Goal: Task Accomplishment & Management: Use online tool/utility

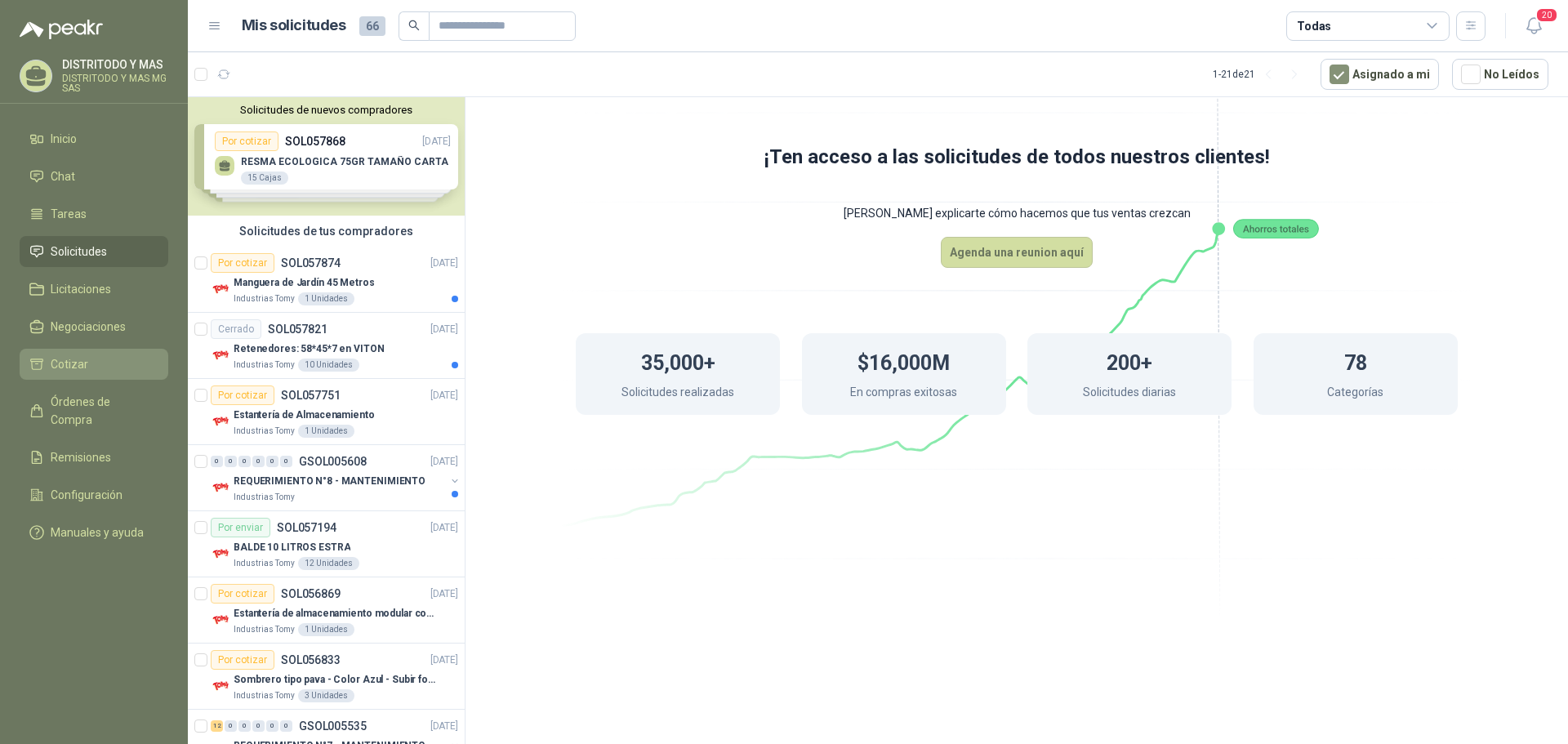
click at [97, 362] on li "Cotizar" at bounding box center [93, 364] width 129 height 18
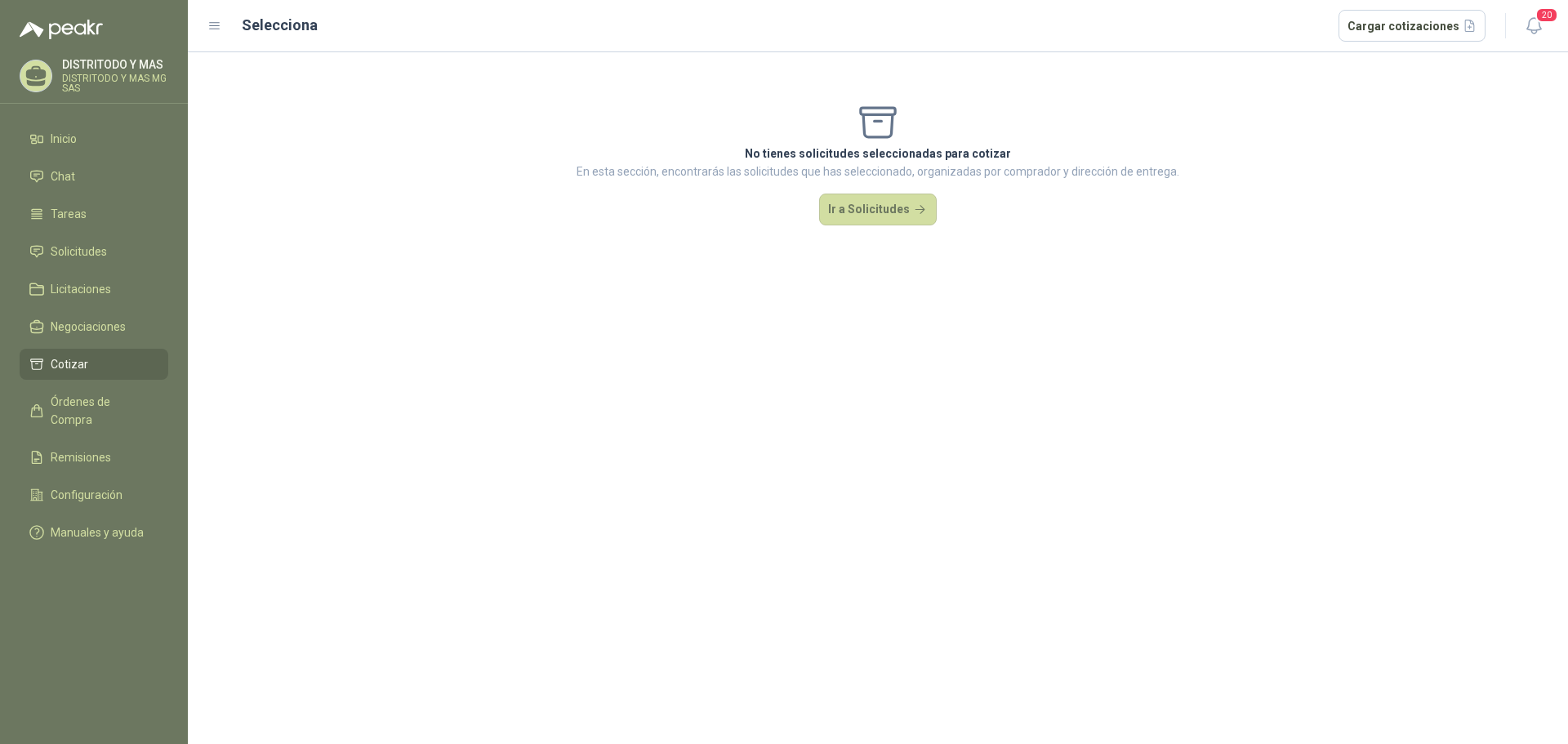
drag, startPoint x: 896, startPoint y: 176, endPoint x: 901, endPoint y: 202, distance: 26.5
click at [896, 176] on p "En esta sección, encontrarás las solicitudes que has seleccionado, organizadas …" at bounding box center [877, 171] width 603 height 18
click at [899, 206] on button "Ir a Solicitudes" at bounding box center [878, 210] width 118 height 33
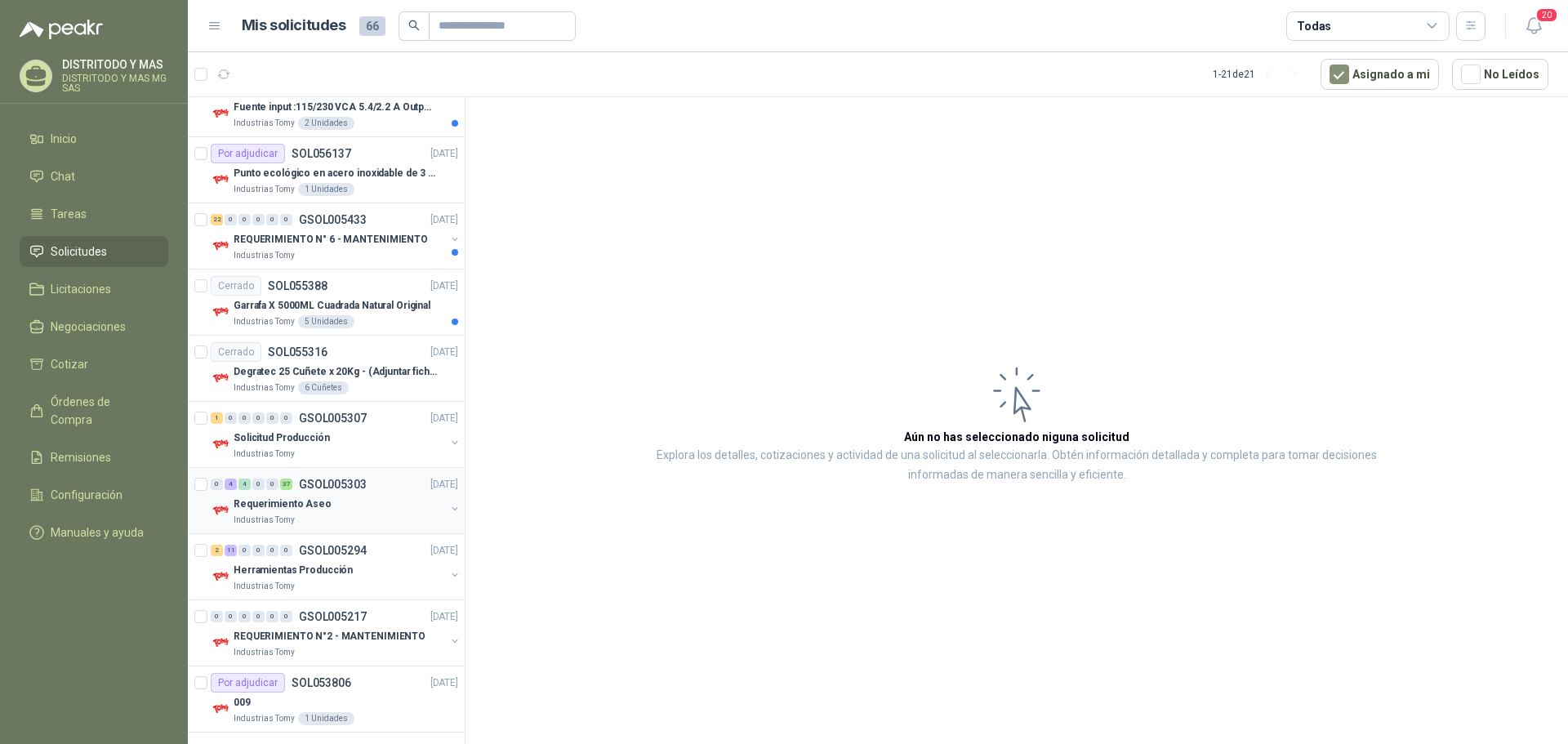
scroll to position [909, 0]
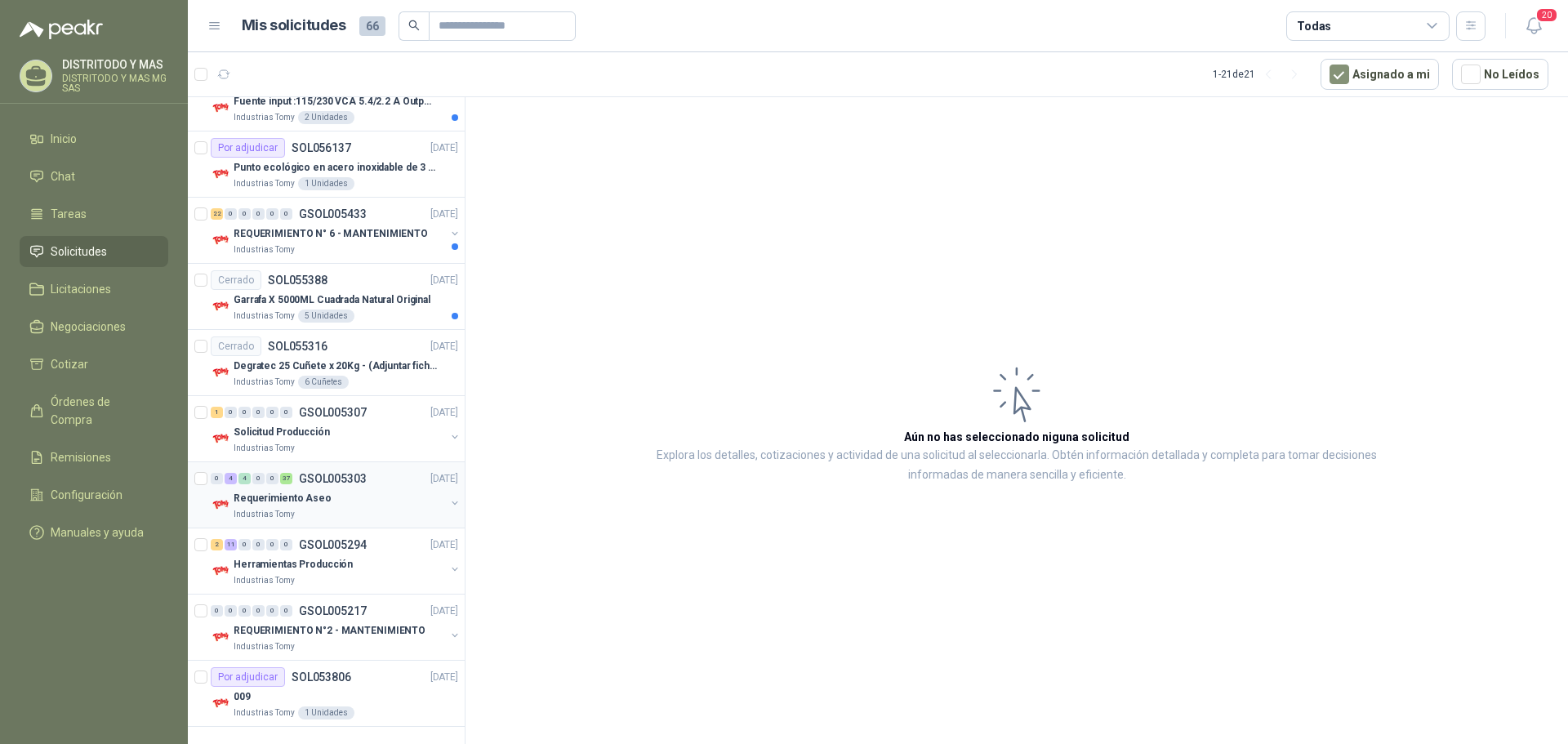
click at [293, 498] on p "Requerimiento Aseo" at bounding box center [282, 498] width 98 height 16
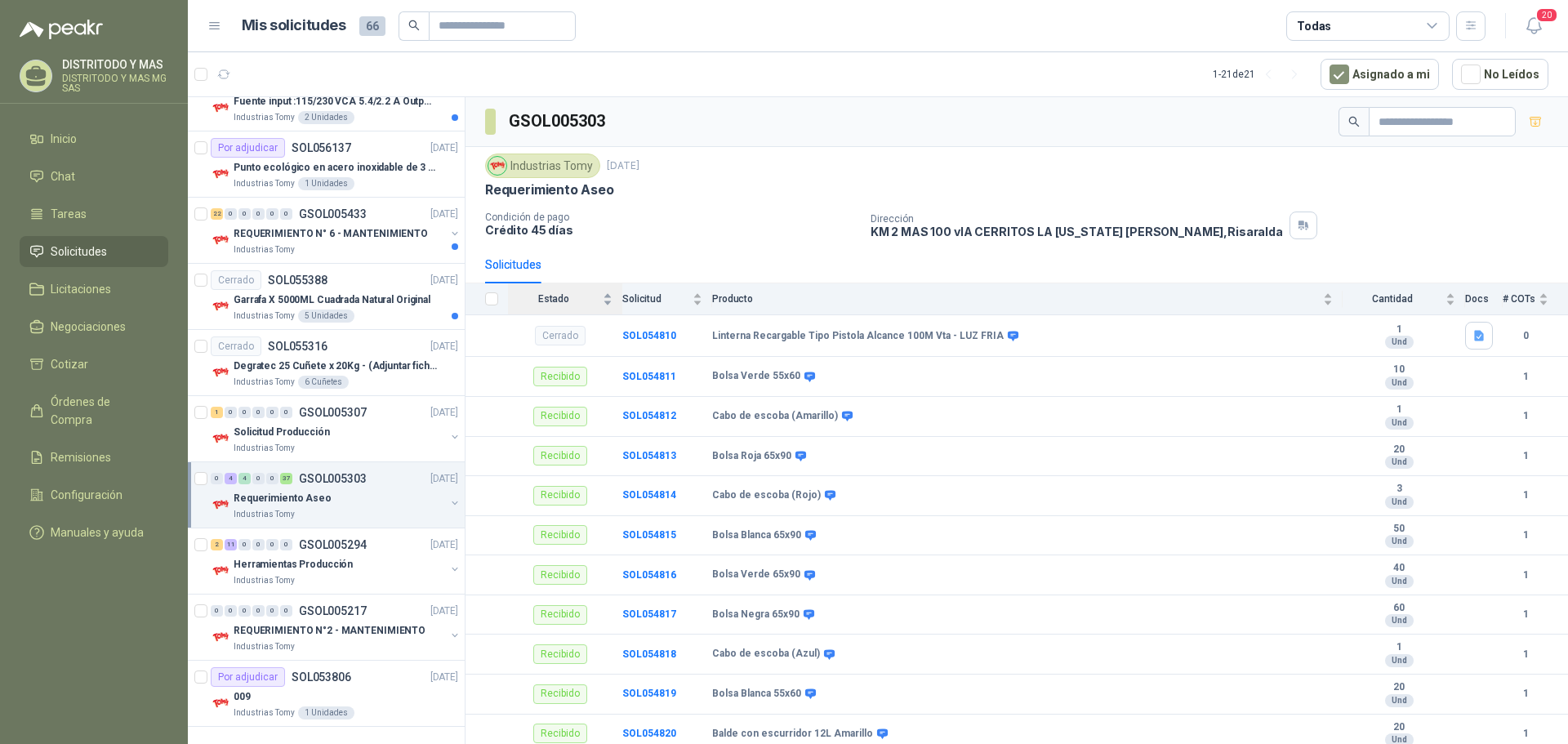
click at [560, 299] on span "Estado" at bounding box center [554, 298] width 92 height 11
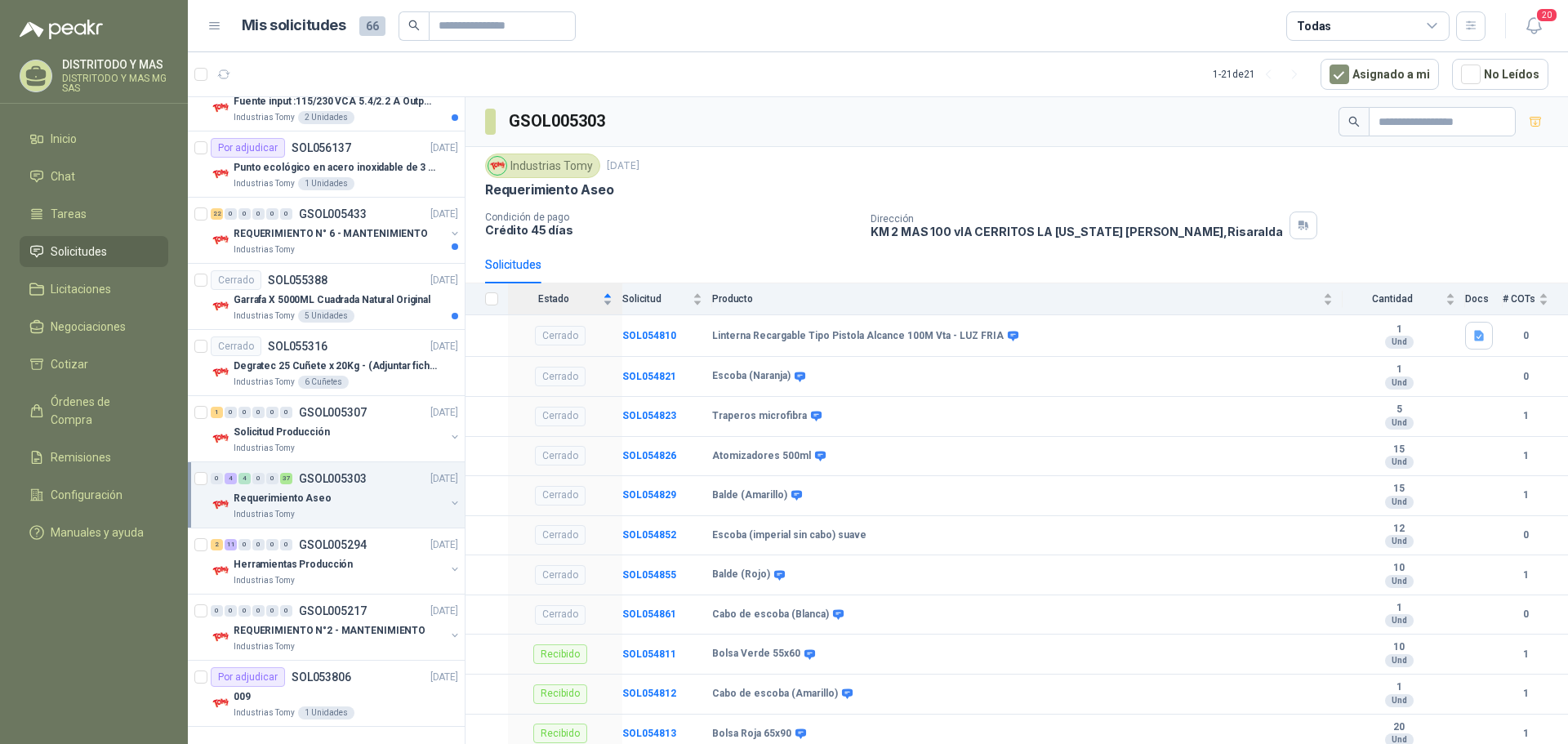
click at [566, 299] on span "Estado" at bounding box center [554, 298] width 92 height 11
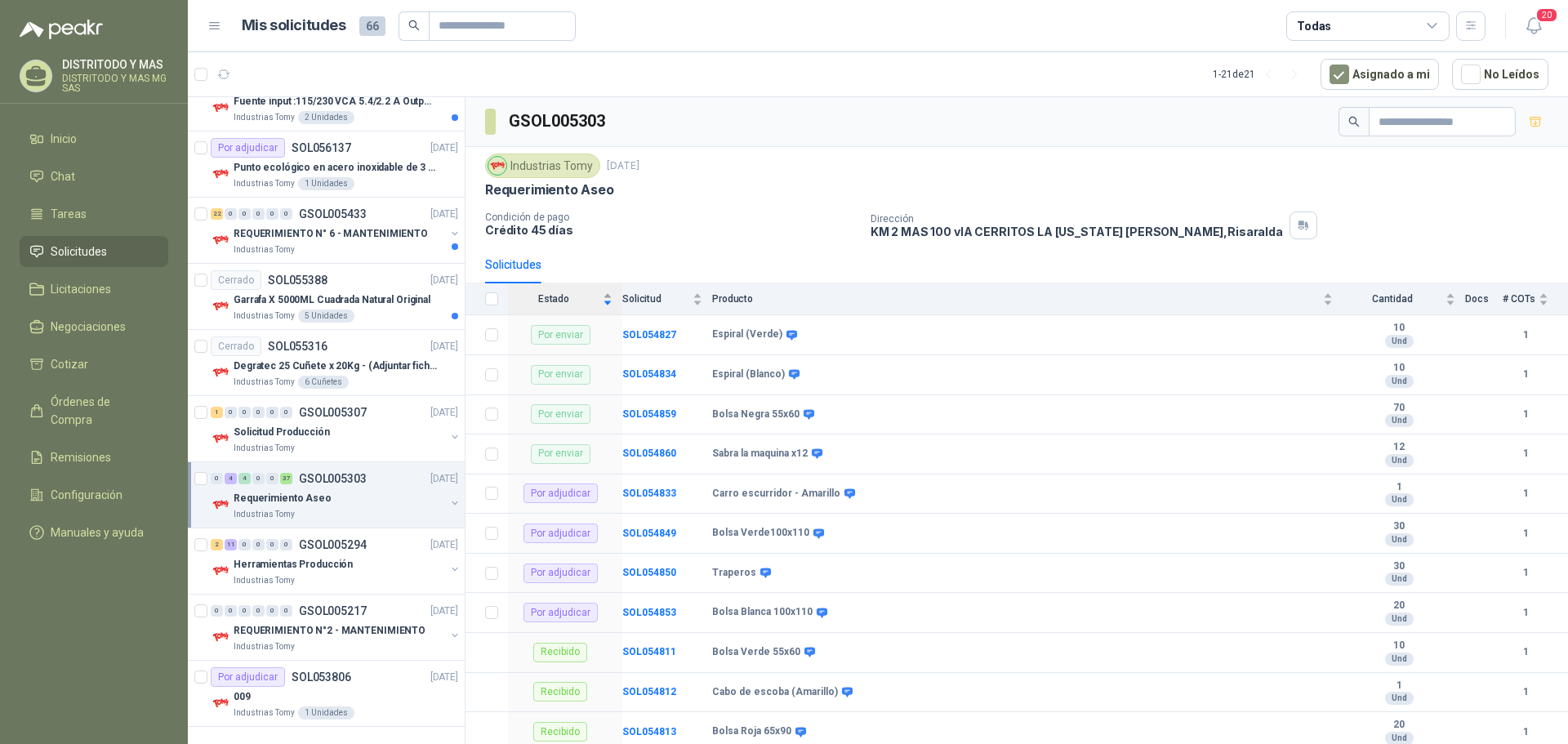
click at [566, 299] on span "Estado" at bounding box center [554, 298] width 92 height 11
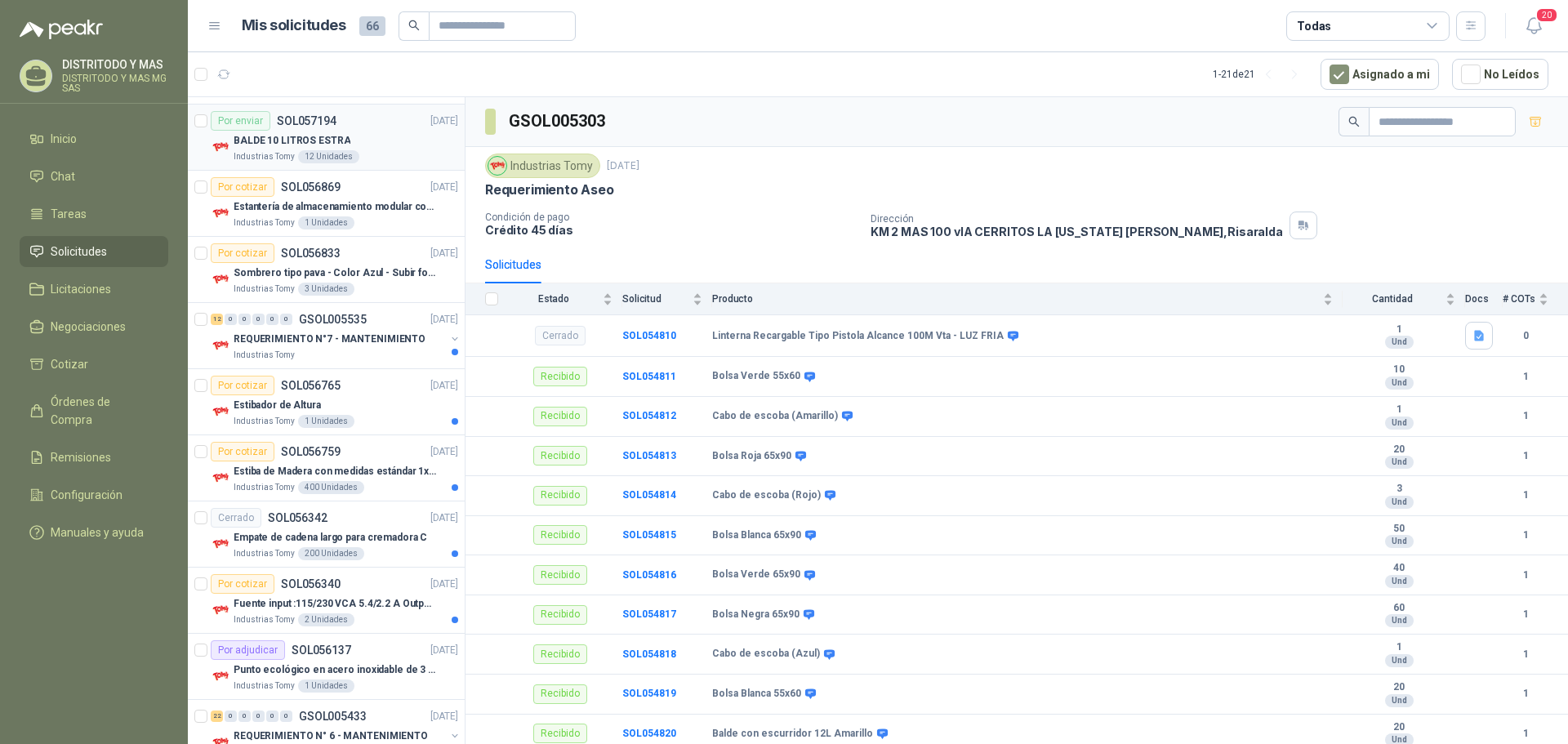
scroll to position [408, 0]
click at [102, 361] on li "Cotizar" at bounding box center [93, 364] width 129 height 18
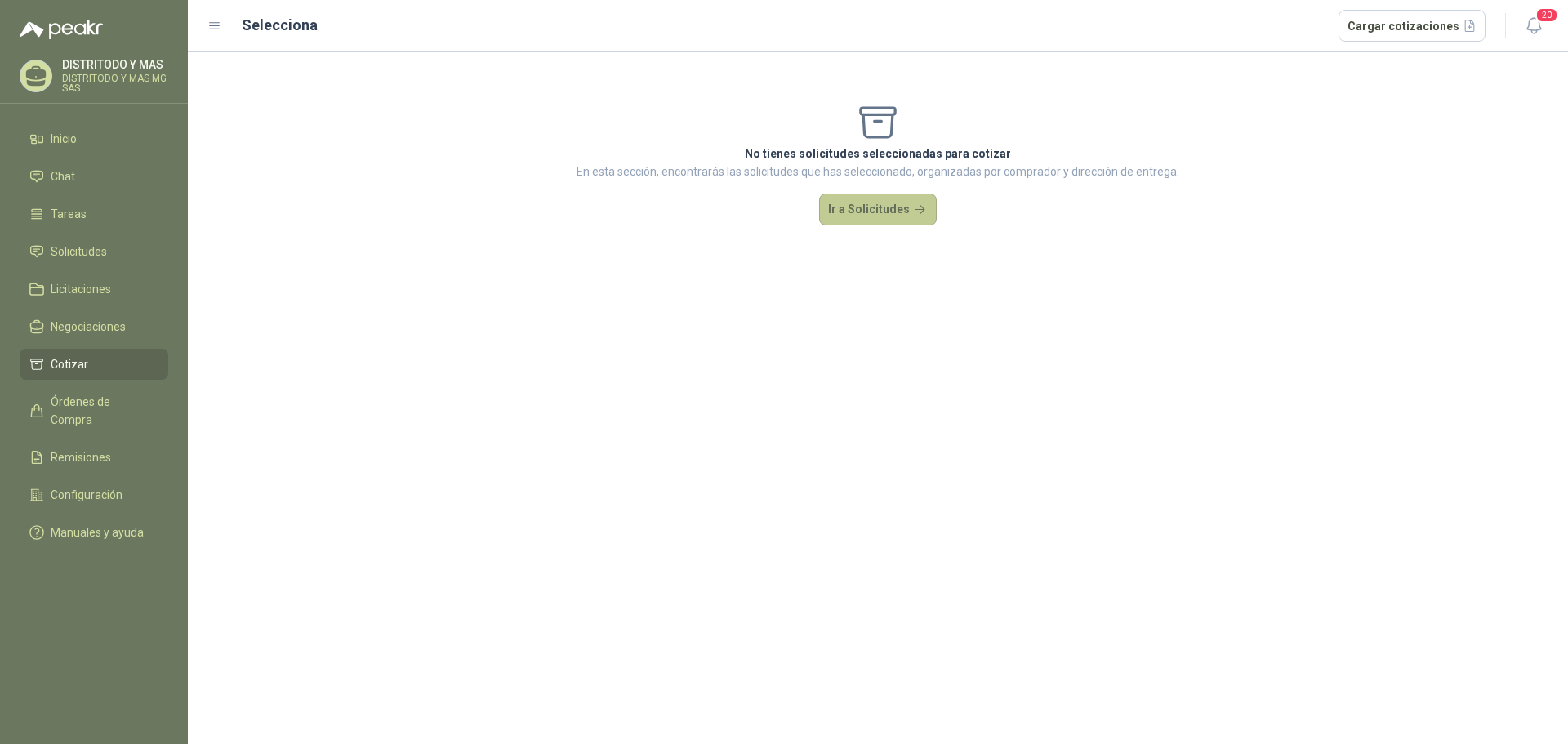
click at [916, 214] on button "Ir a Solicitudes" at bounding box center [878, 210] width 118 height 33
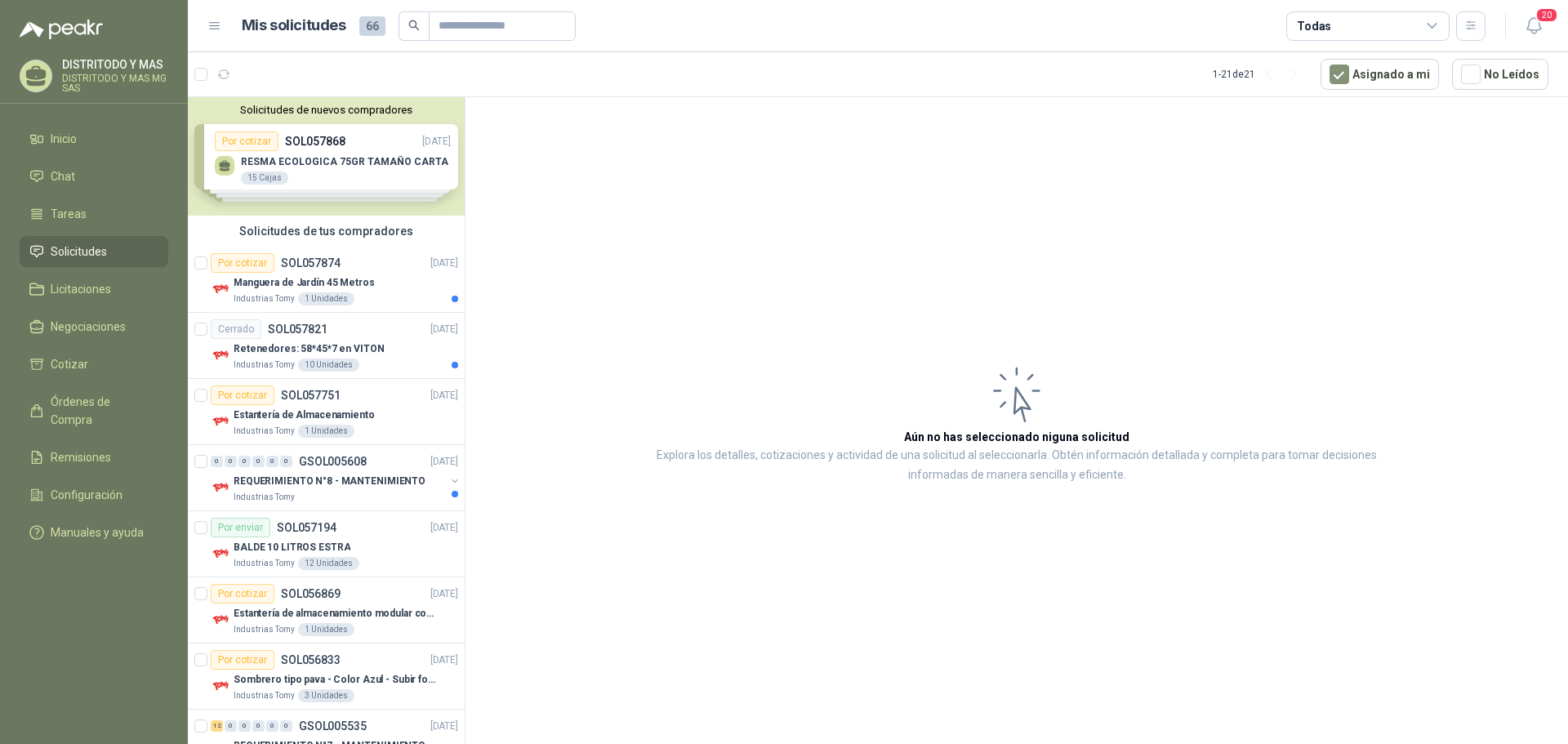
click at [340, 164] on div "Solicitudes de nuevos compradores Por cotizar SOL057868 [DATE] RESMA ECOLOGICA …" at bounding box center [326, 156] width 277 height 119
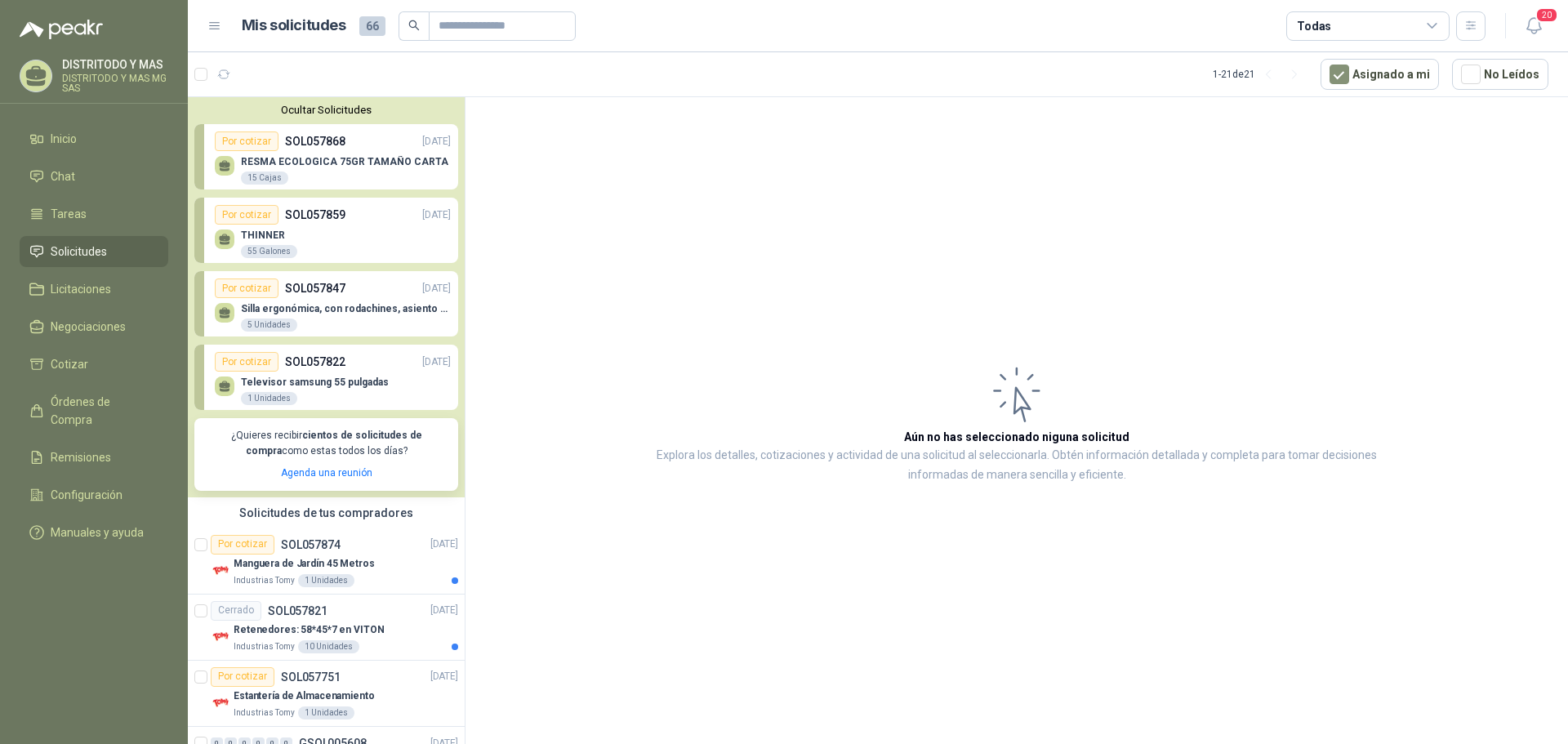
click at [276, 170] on div "RESMA ECOLOGICA 75GR TAMAÑO CARTA 15 Cajas" at bounding box center [344, 170] width 208 height 29
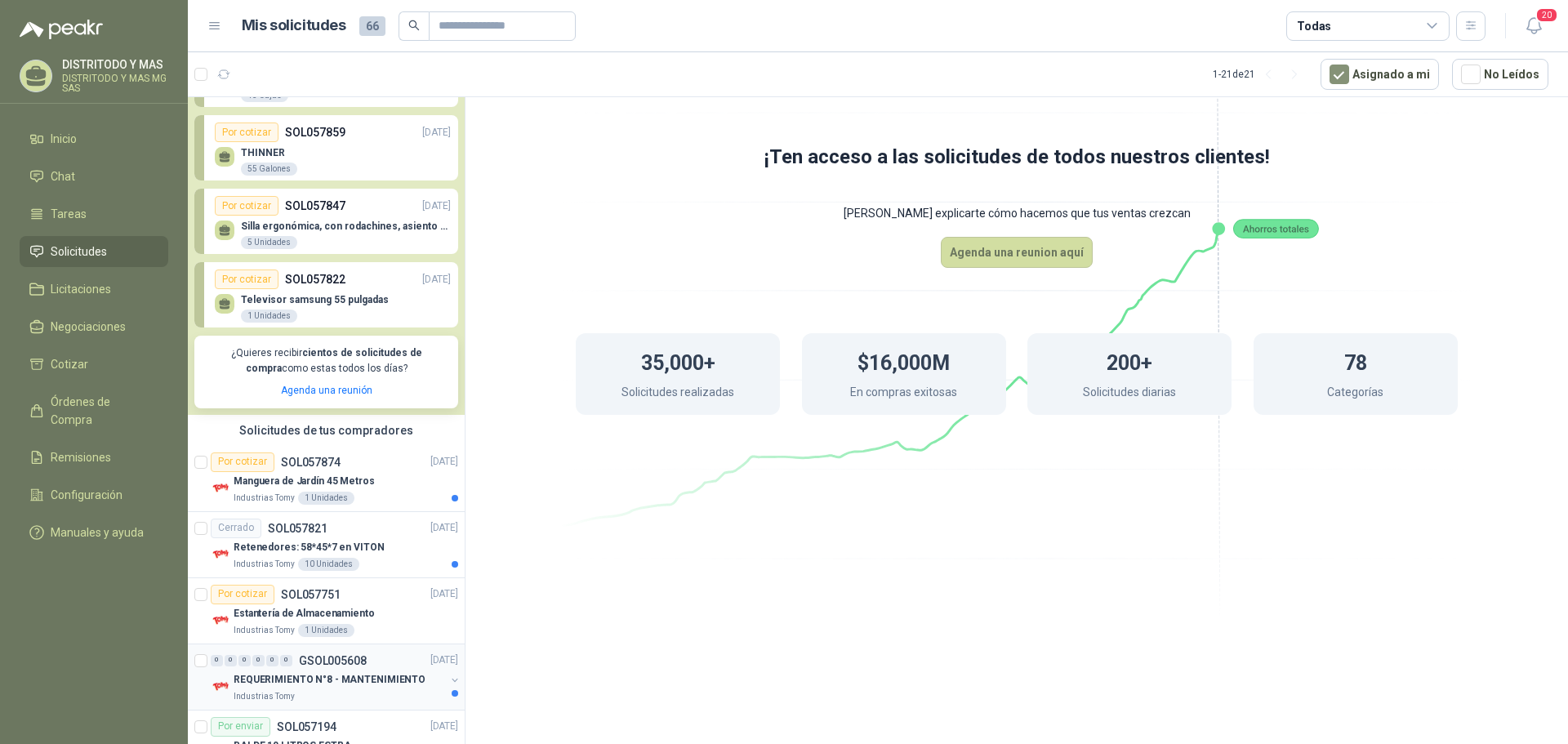
scroll to position [81, 0]
click at [1432, 22] on icon at bounding box center [1432, 26] width 15 height 15
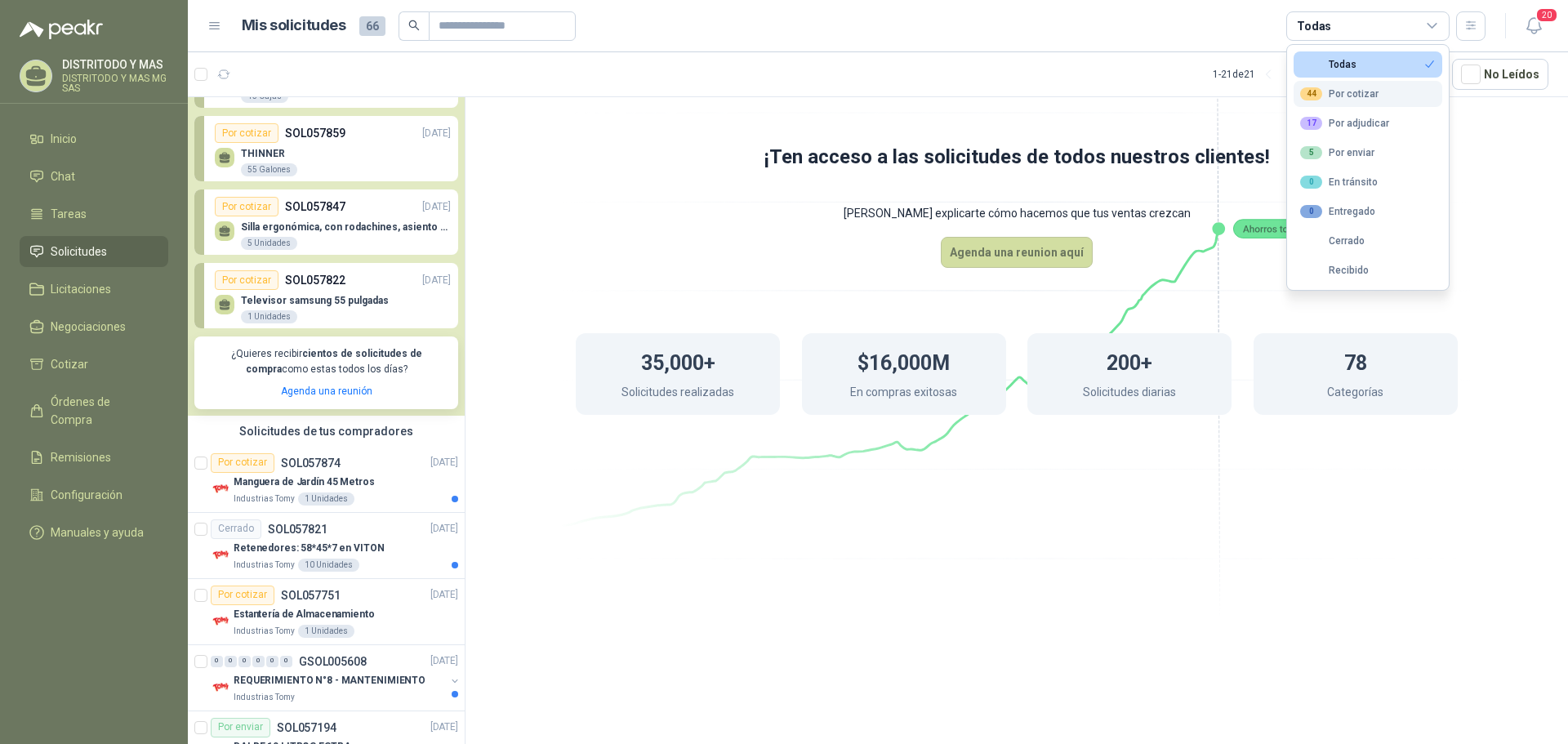
click at [1372, 92] on div "44 Por cotizar" at bounding box center [1340, 93] width 79 height 13
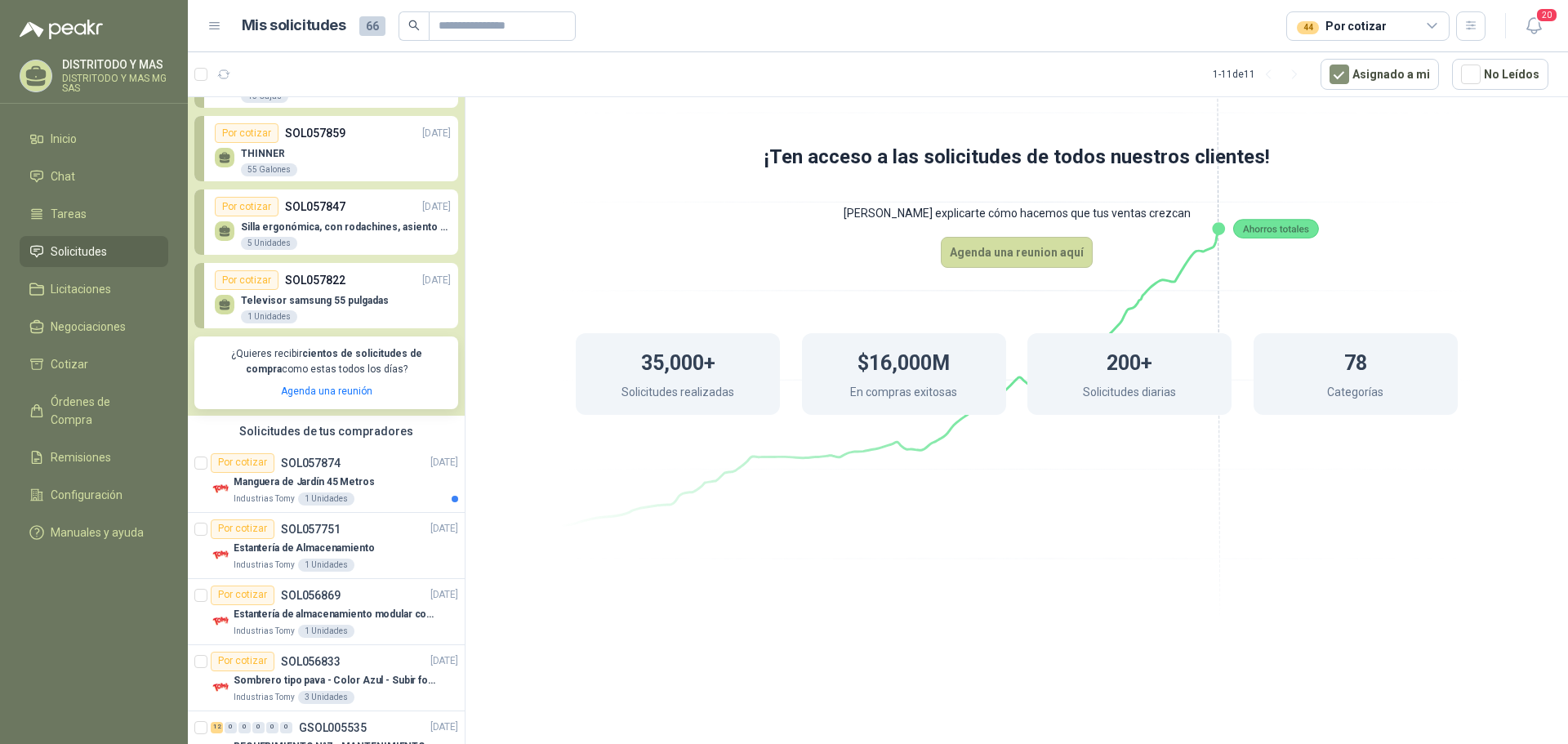
click at [1525, 111] on div "¡Ten acceso a las solicitudes de todos nuestros clientes! Dejanos explicarte có…" at bounding box center [1017, 311] width 1102 height 428
click at [1371, 80] on button "Asignado a mi" at bounding box center [1379, 74] width 119 height 31
click at [1387, 124] on icon at bounding box center [1017, 279] width 915 height 772
click at [1539, 31] on icon "button" at bounding box center [1534, 26] width 21 height 21
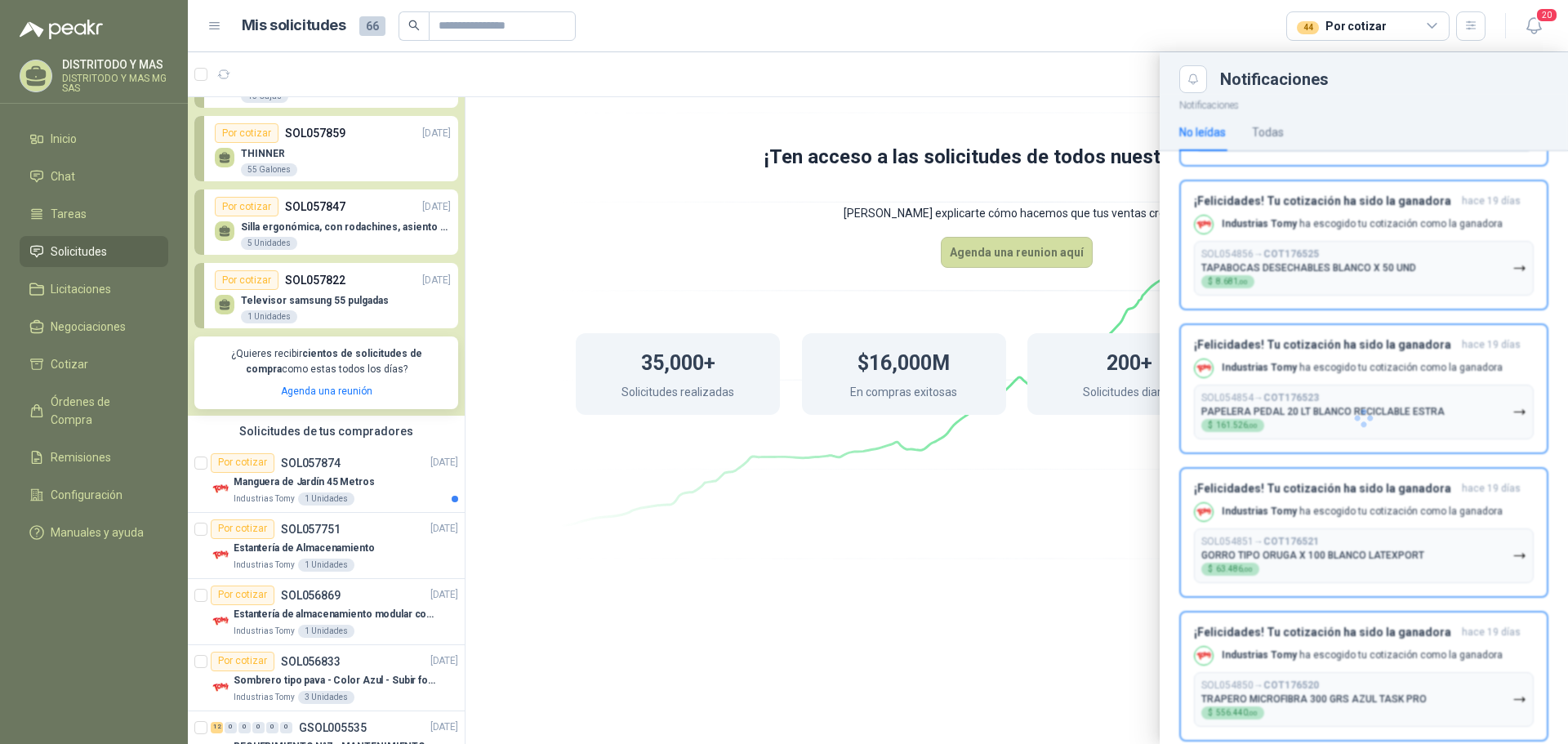
scroll to position [2260, 0]
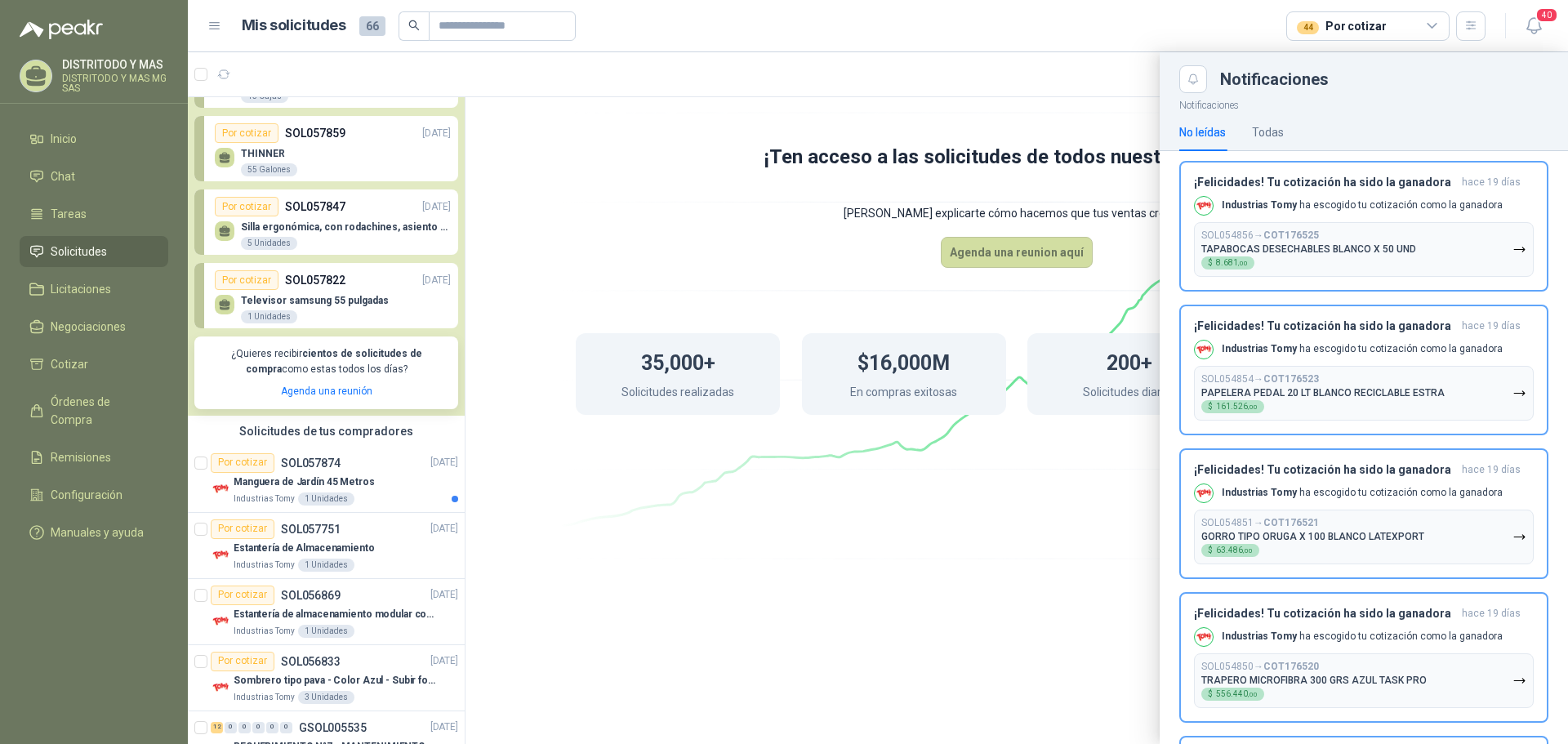
drag, startPoint x: 457, startPoint y: 439, endPoint x: 461, endPoint y: 471, distance: 32.2
click at [461, 471] on div at bounding box center [877, 398] width 1380 height 692
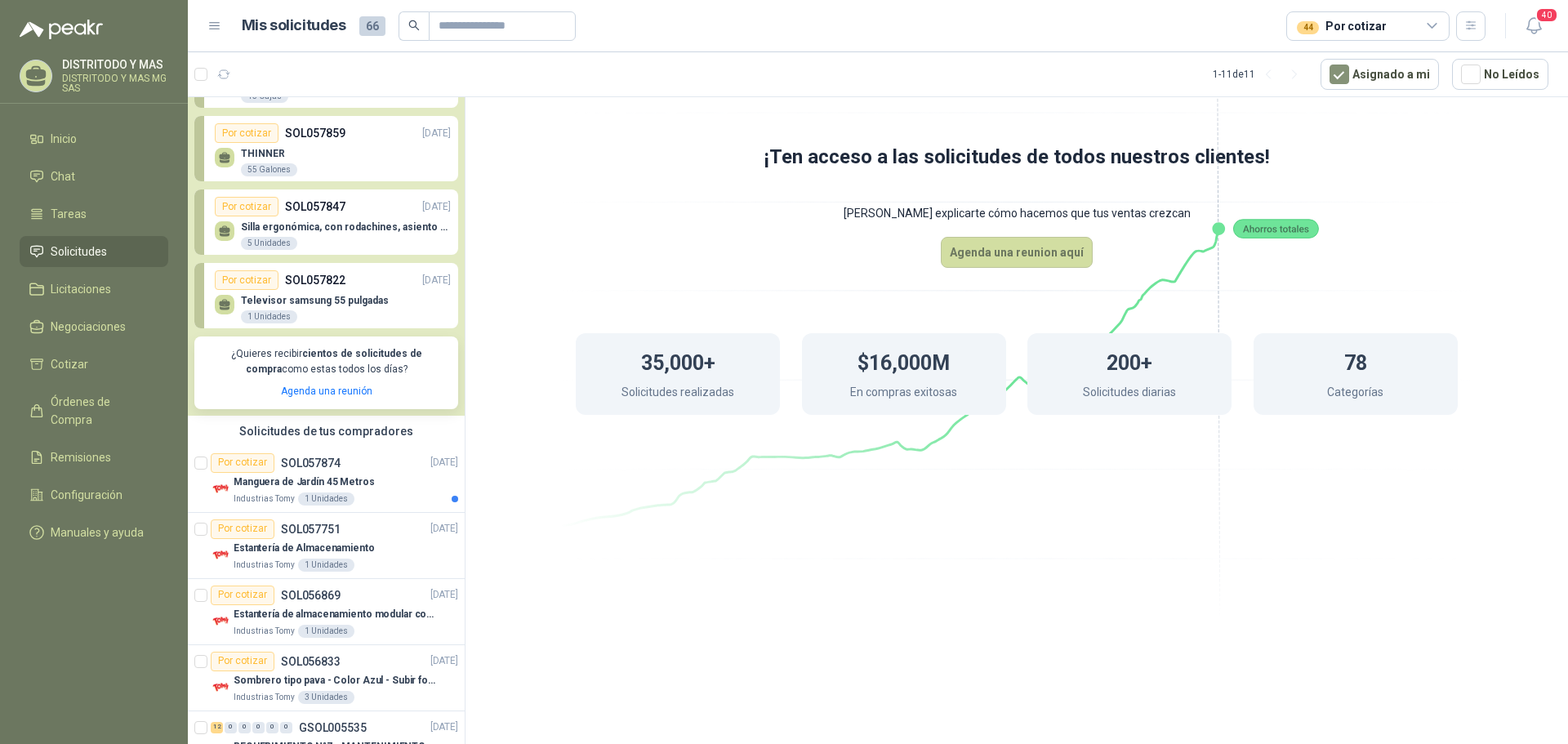
drag, startPoint x: 458, startPoint y: 466, endPoint x: 458, endPoint y: 507, distance: 41.0
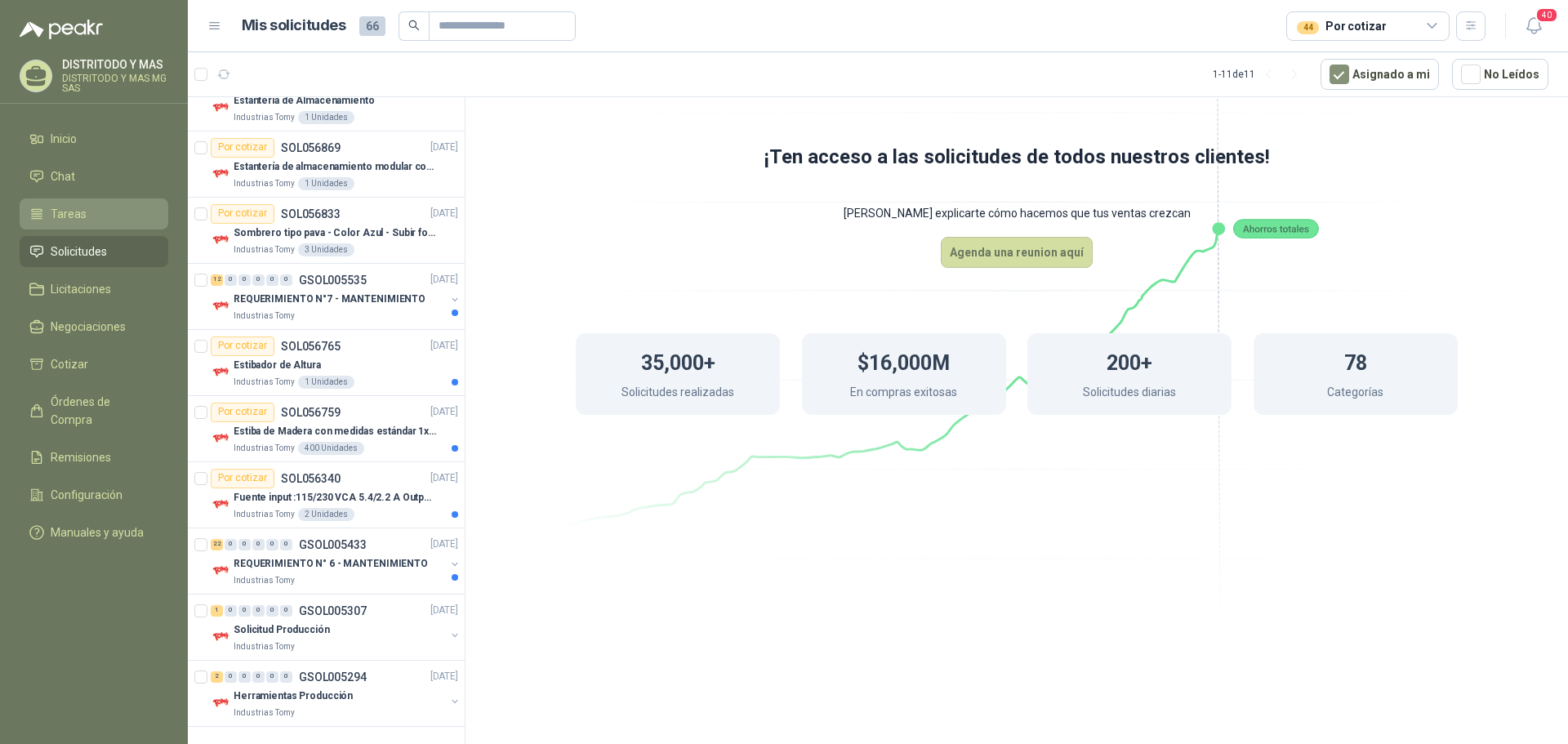
click at [87, 208] on li "Tareas" at bounding box center [93, 214] width 129 height 18
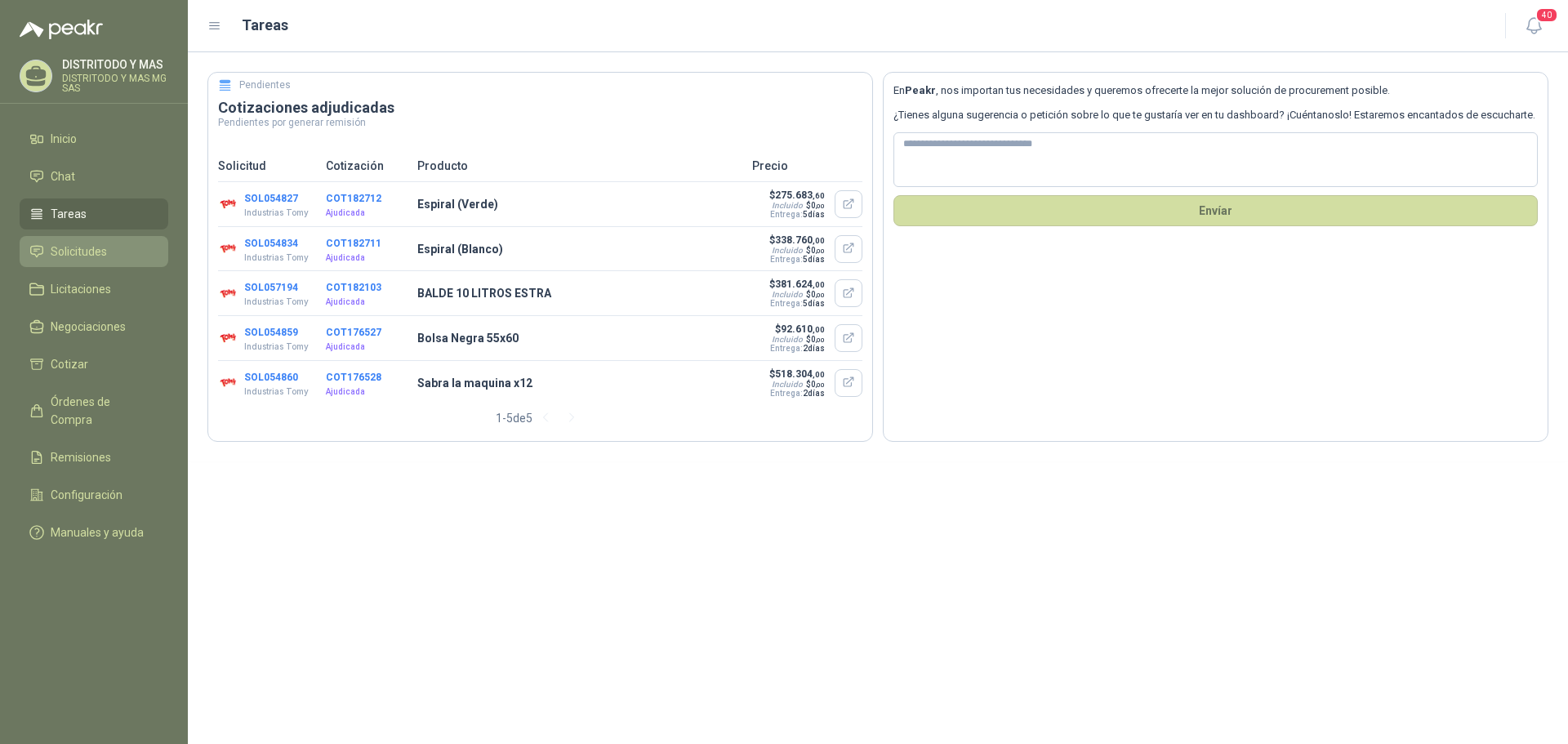
click at [103, 241] on link "Solicitudes" at bounding box center [94, 252] width 149 height 31
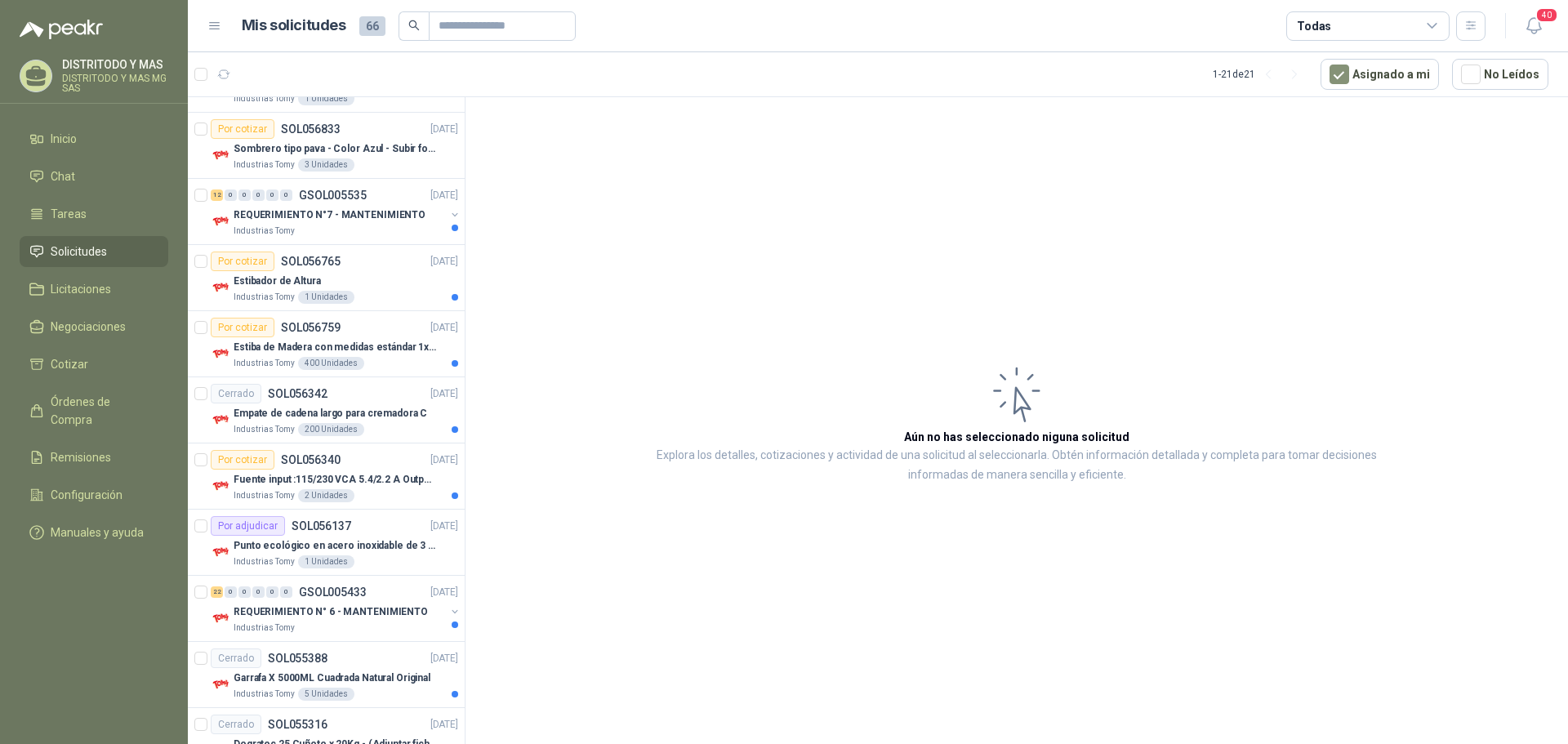
scroll to position [572, 0]
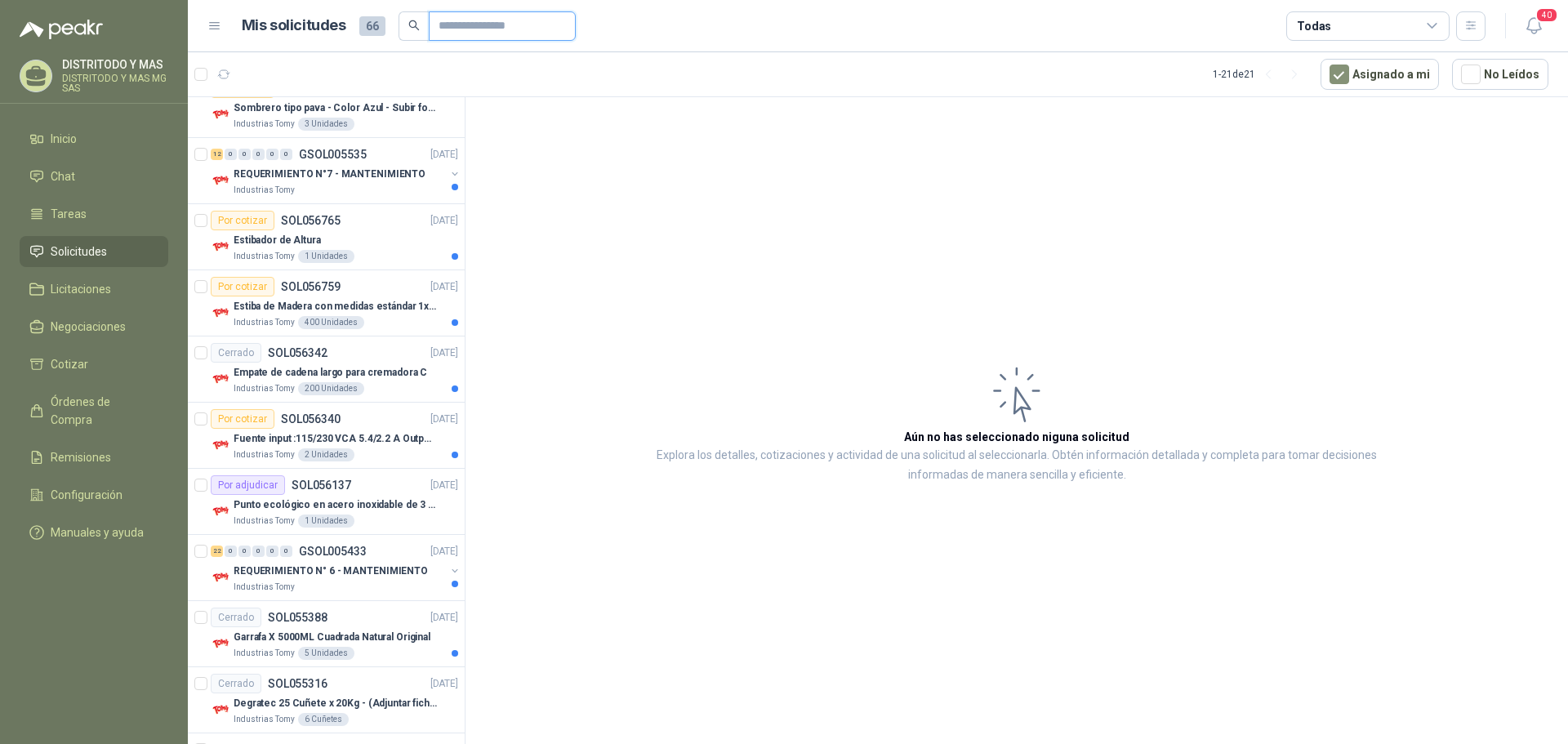
click at [511, 30] on input "text" at bounding box center [496, 26] width 114 height 28
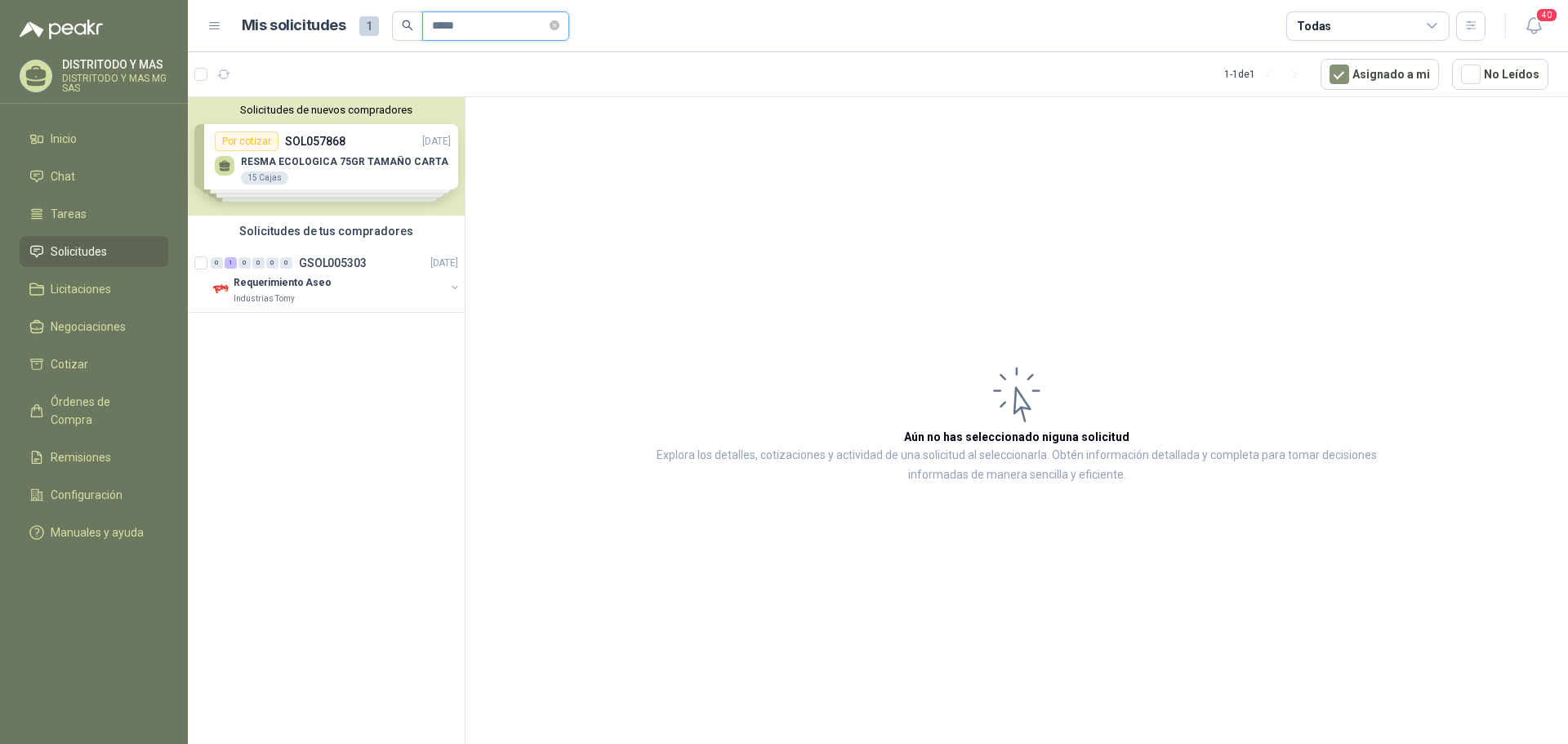
type input "*****"
click at [212, 34] on div "Mis solicitudes 1 ***** Todas" at bounding box center [846, 26] width 1278 height 29
click at [367, 28] on span "1" at bounding box center [369, 26] width 20 height 20
click at [1438, 29] on icon at bounding box center [1432, 26] width 15 height 15
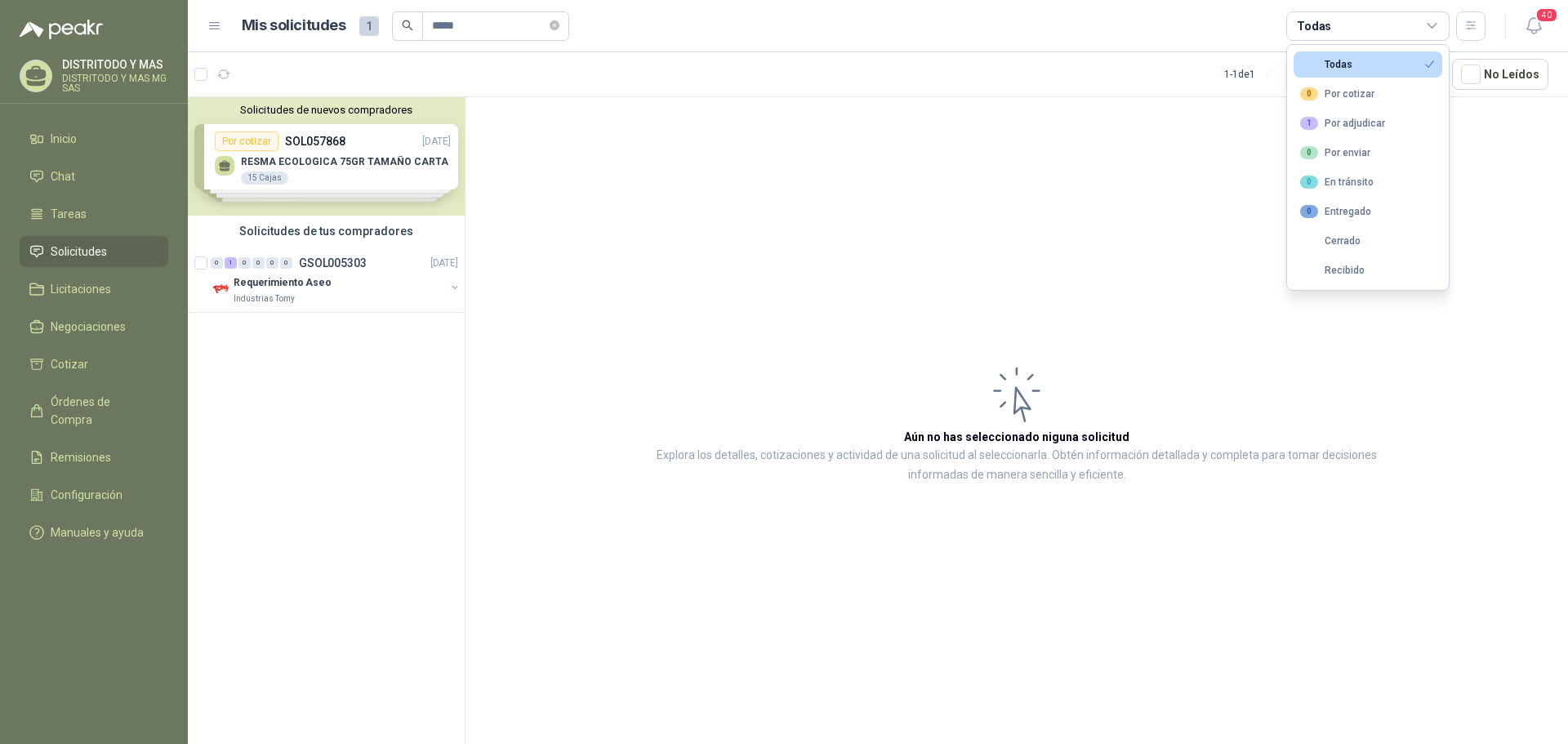
click at [1537, 201] on article "Aún no has seleccionado niguna solicitud Explora los detalles, cotizaciones y a…" at bounding box center [1017, 423] width 1102 height 652
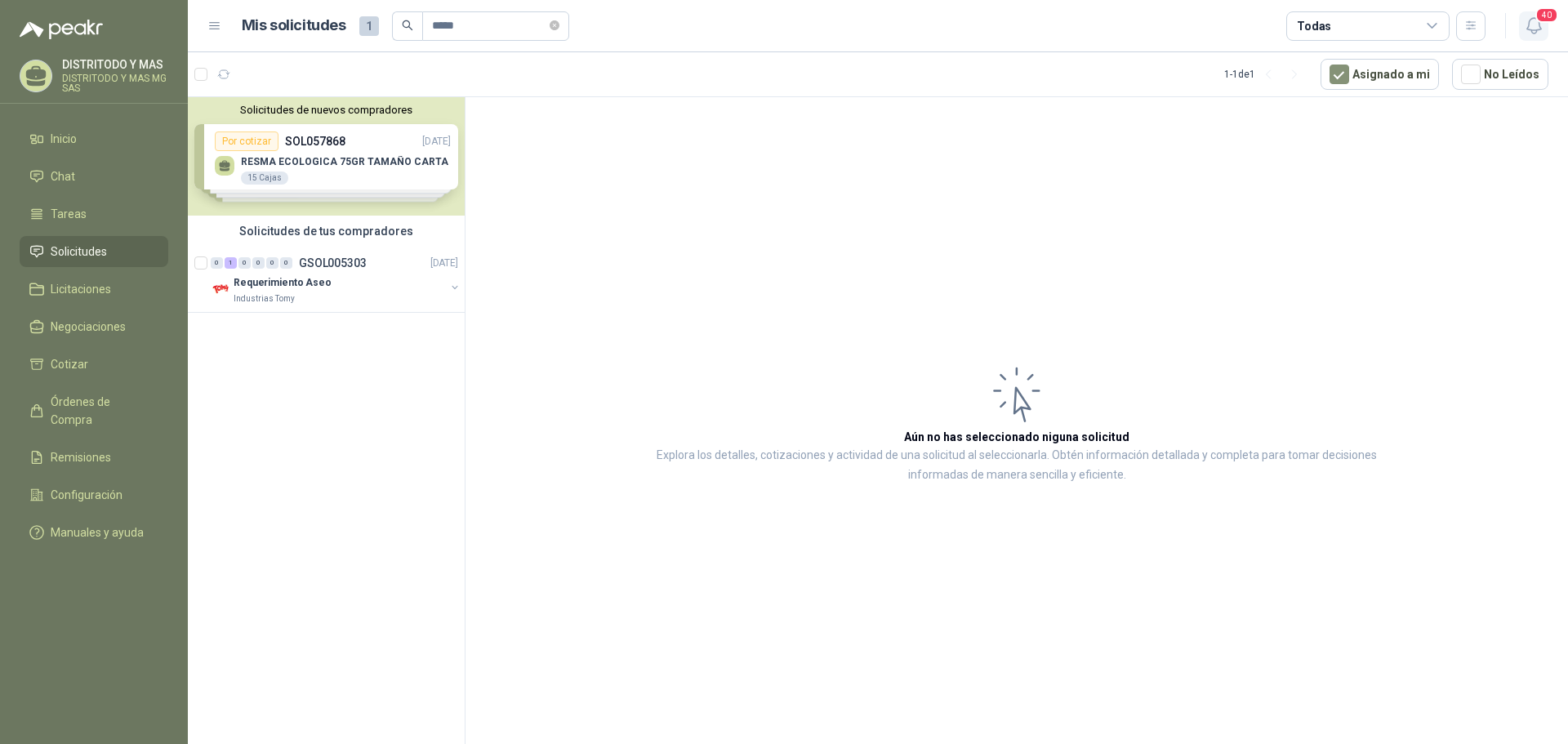
click at [1538, 23] on icon "button" at bounding box center [1534, 26] width 21 height 21
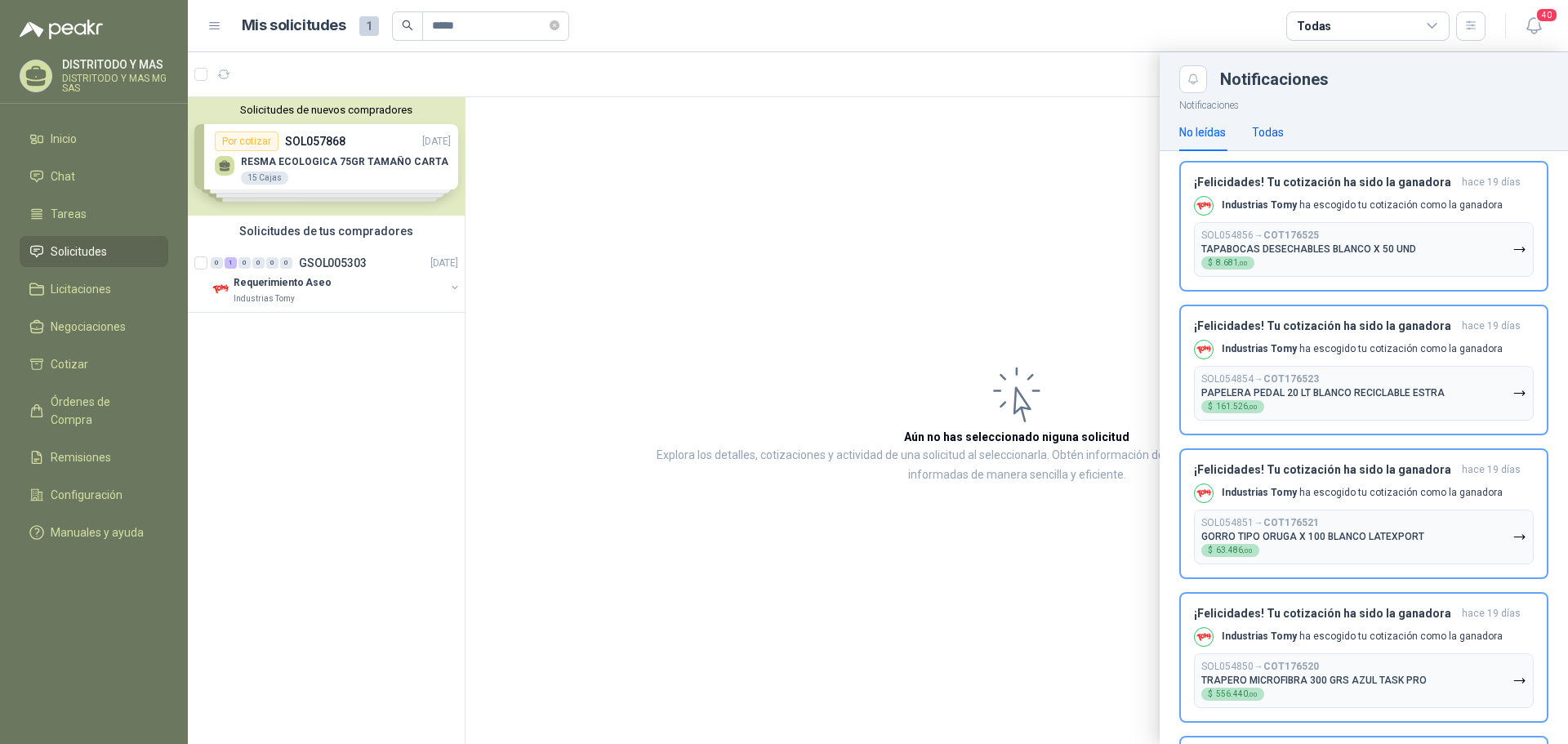
click at [1269, 133] on div "Todas" at bounding box center [1268, 132] width 32 height 18
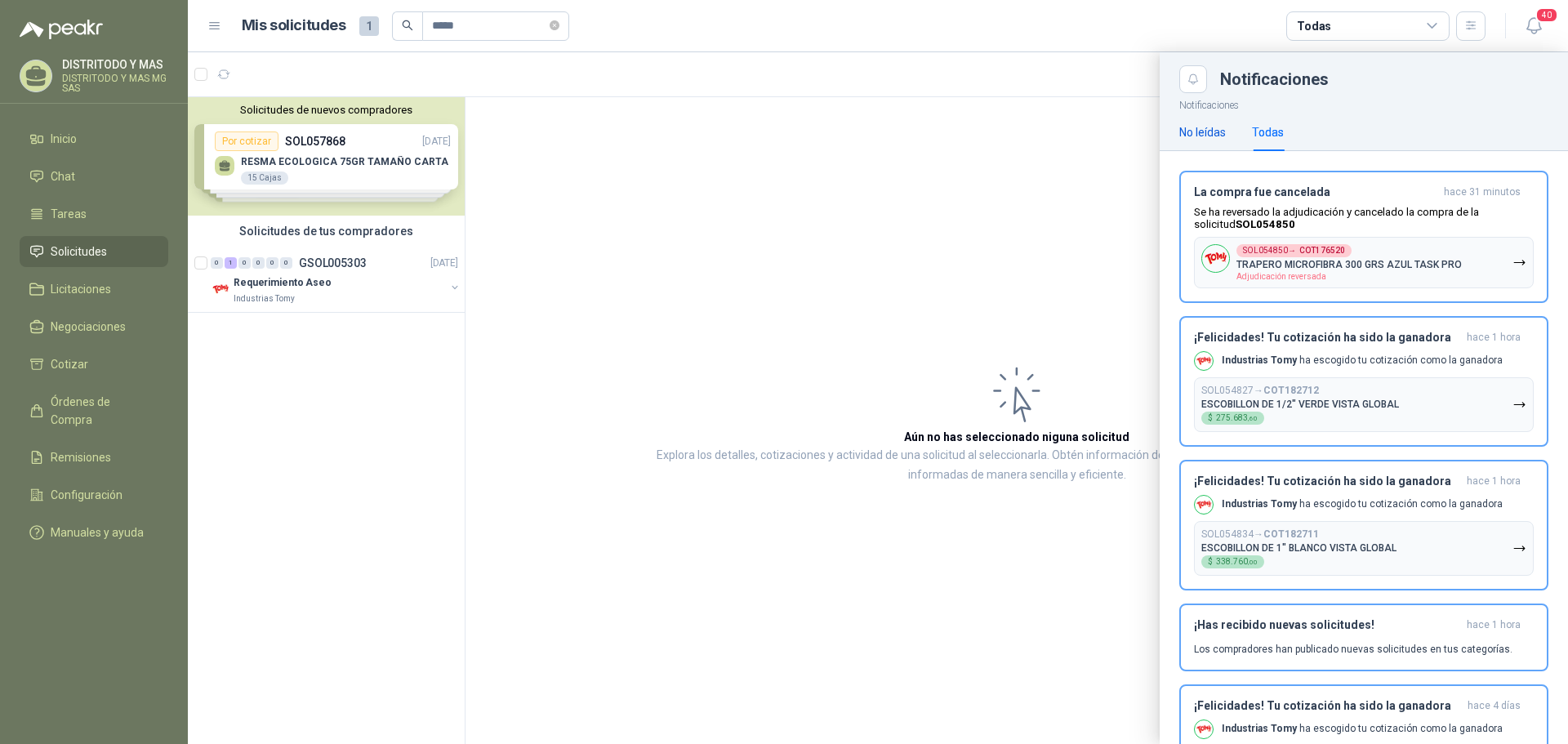
click at [1200, 131] on div "No leídas" at bounding box center [1203, 132] width 47 height 18
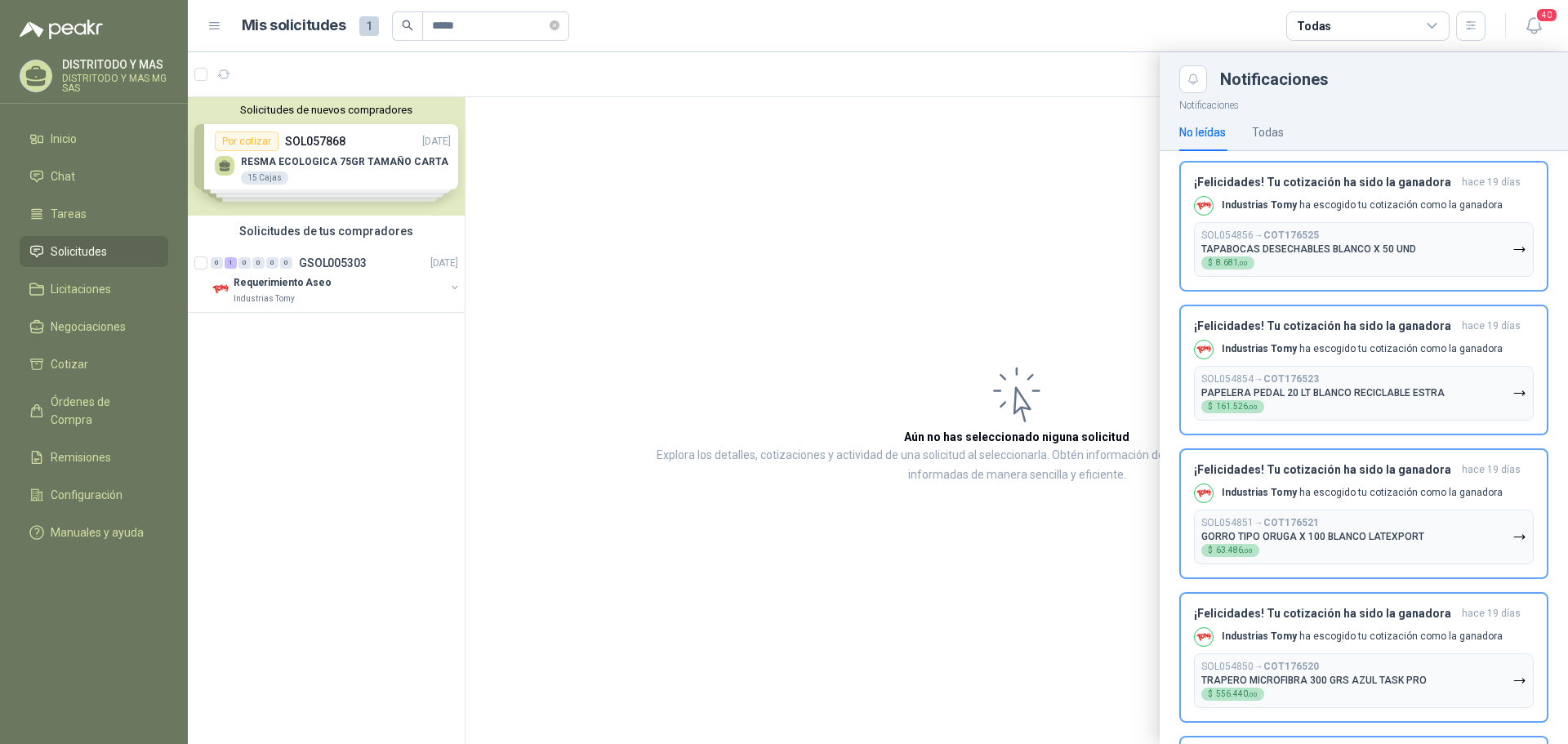
click at [590, 238] on div at bounding box center [877, 398] width 1380 height 692
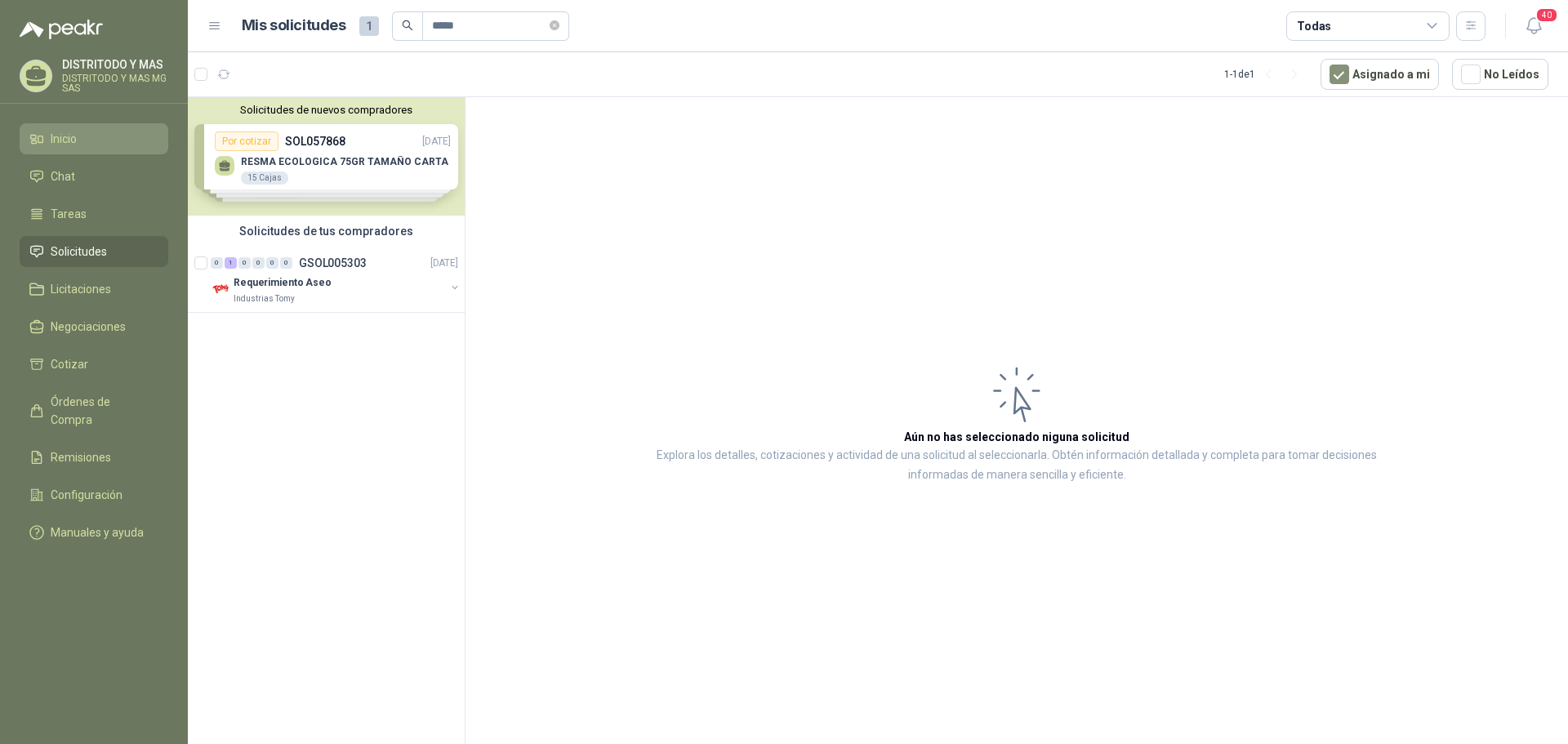
click at [89, 139] on li "Inicio" at bounding box center [93, 138] width 129 height 18
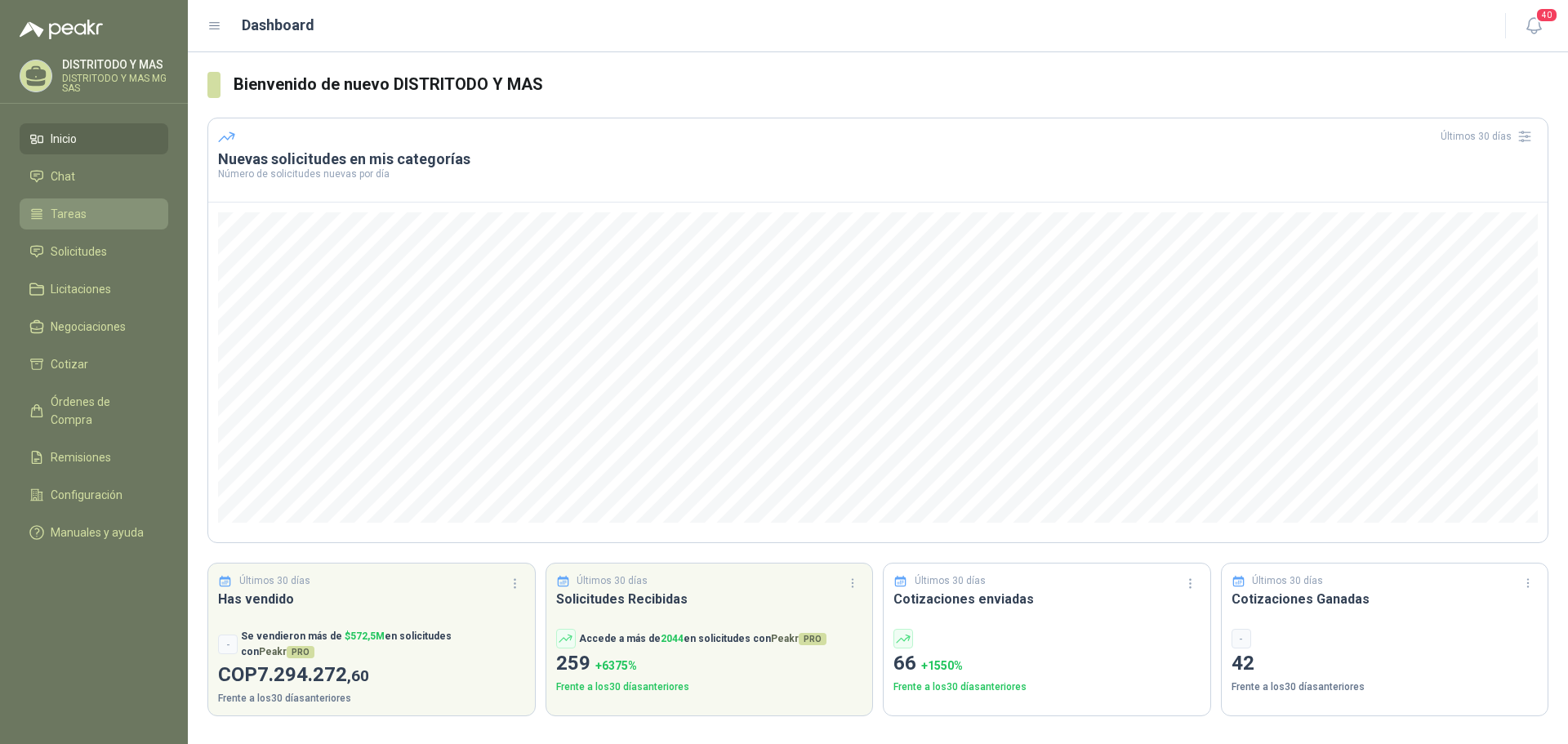
click at [94, 215] on li "Tareas" at bounding box center [93, 214] width 129 height 18
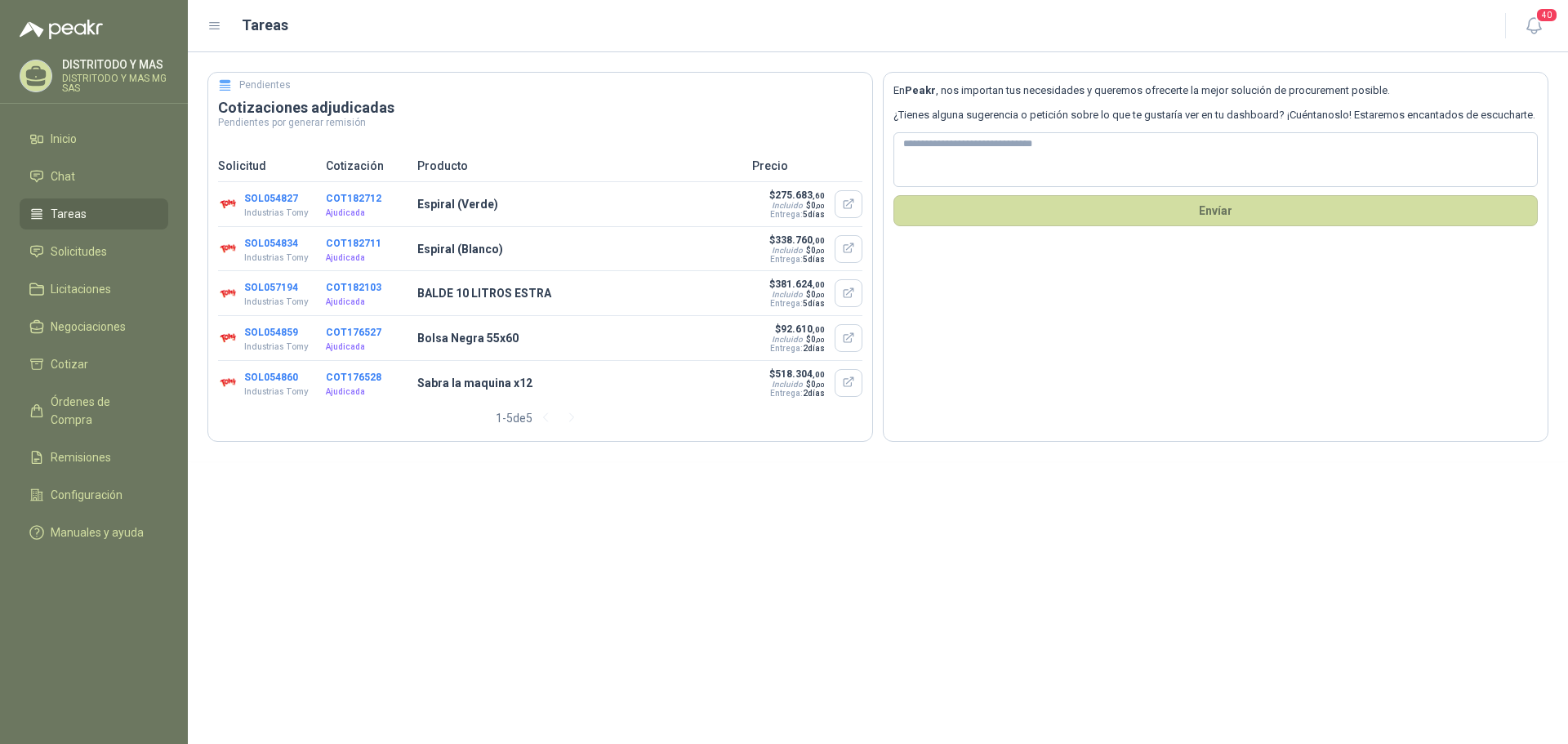
click at [208, 25] on header "Tareas 40" at bounding box center [877, 26] width 1380 height 52
click at [109, 246] on li "Solicitudes" at bounding box center [93, 251] width 129 height 18
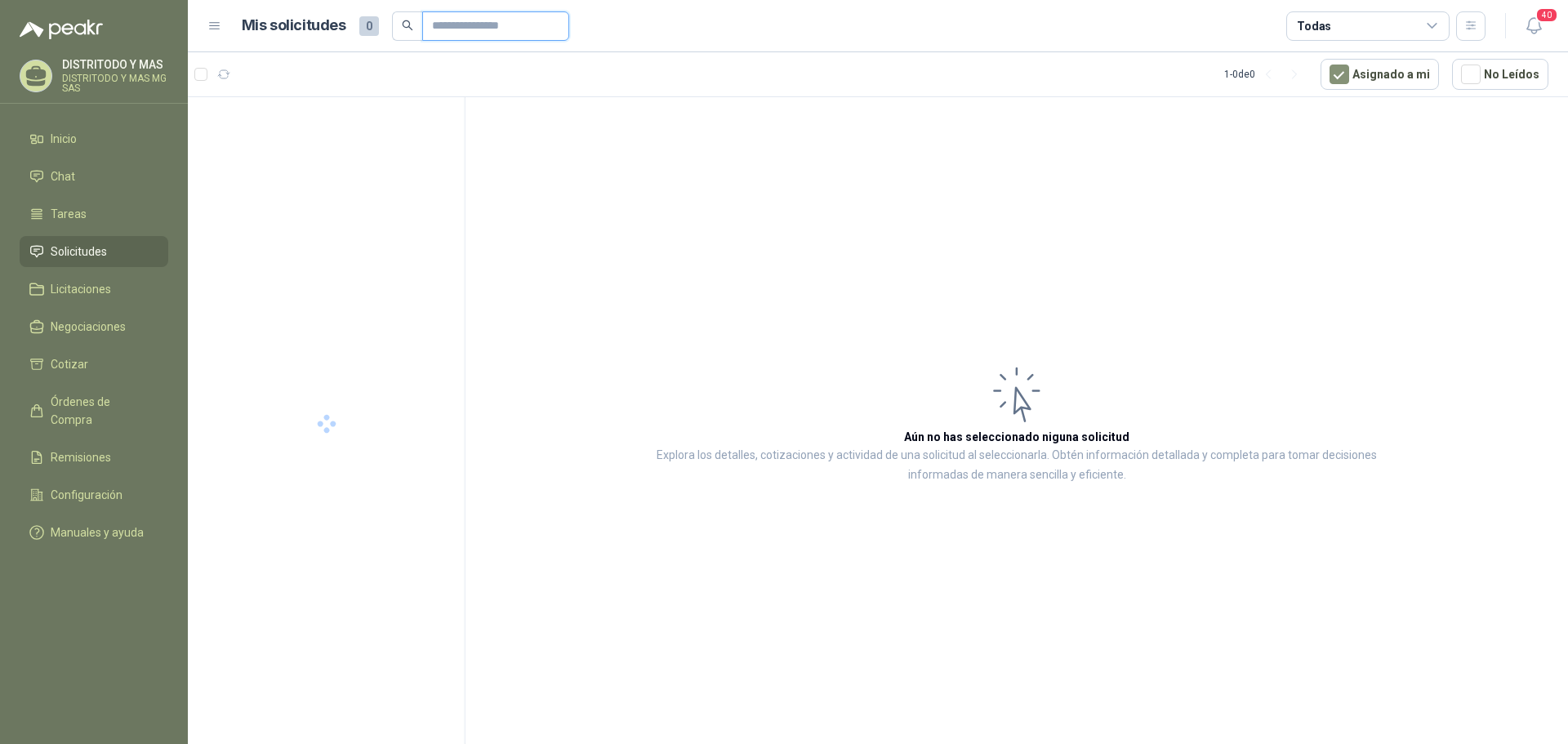
click at [483, 22] on input "text" at bounding box center [489, 26] width 114 height 28
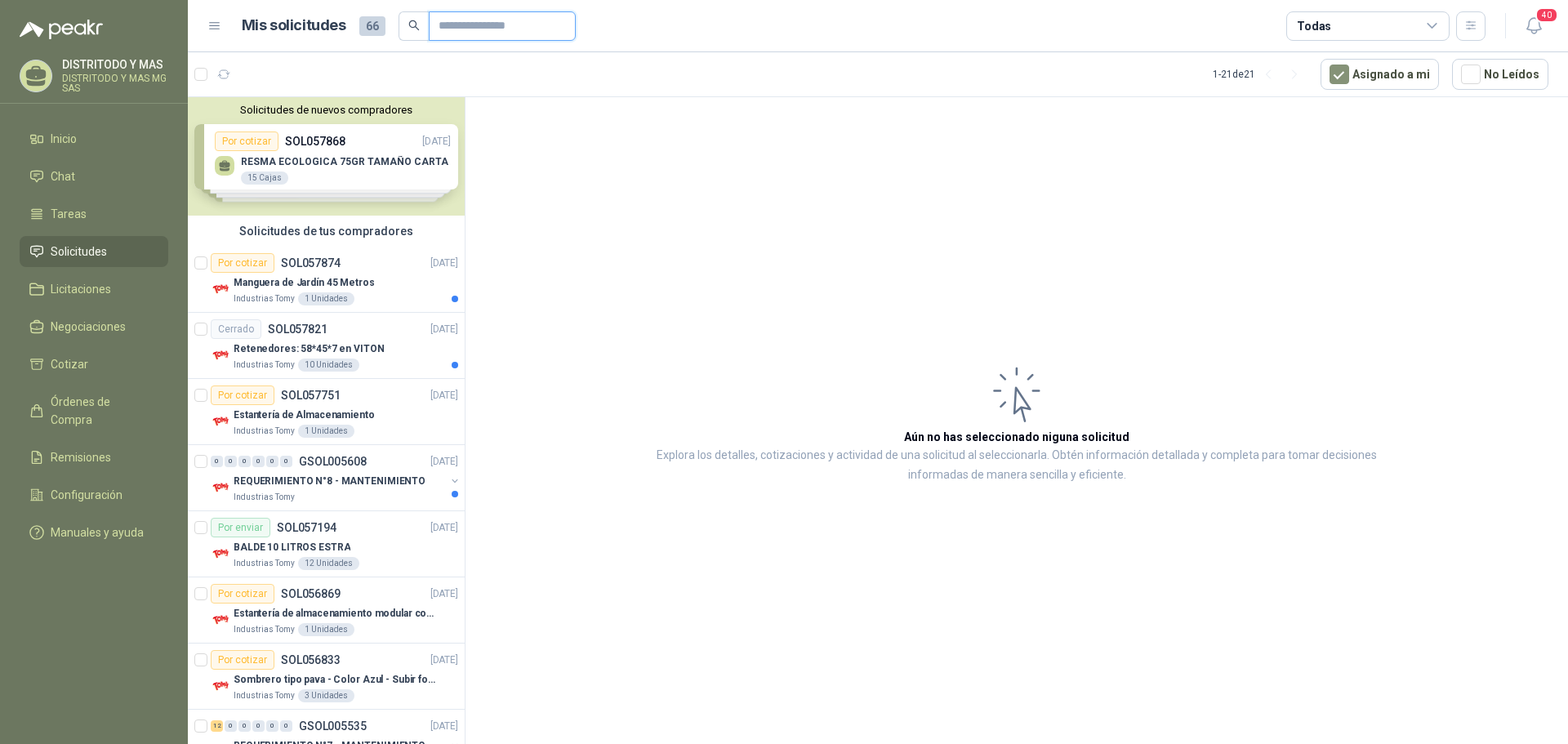
paste input "*********"
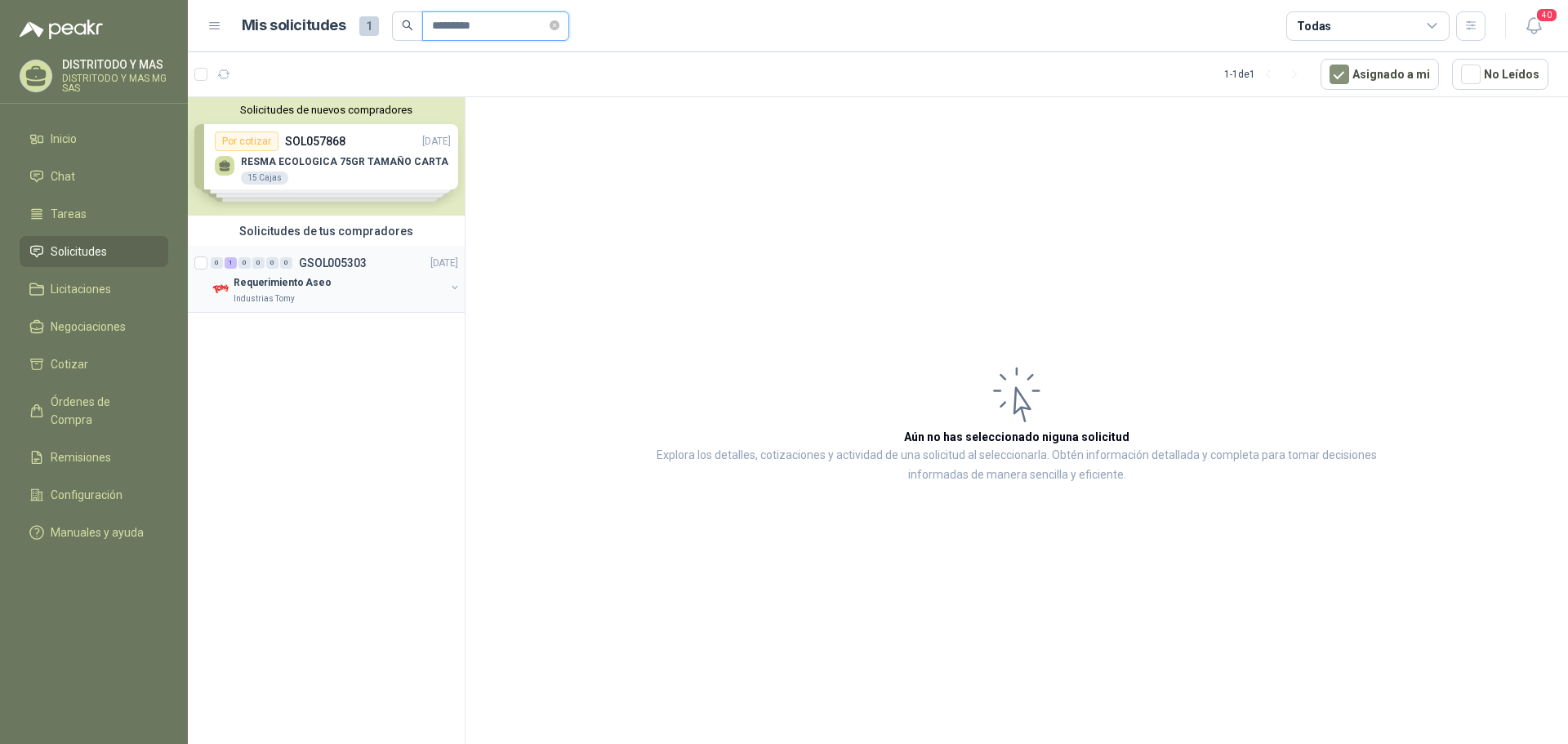
type input "*********"
click at [260, 285] on p "Requerimiento Aseo" at bounding box center [282, 283] width 98 height 16
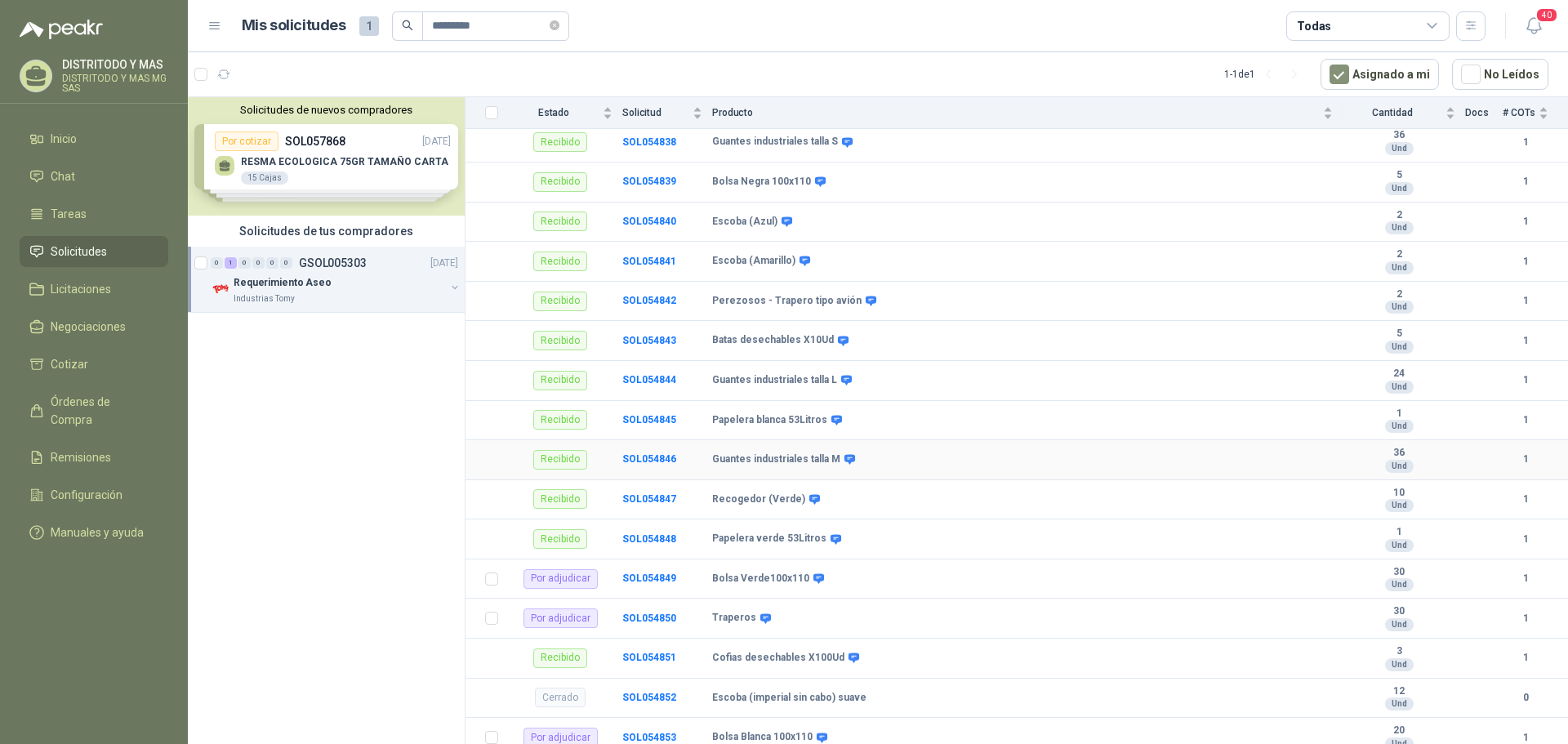
scroll to position [1306, 0]
click at [774, 575] on b "Bolsa Verde100x110" at bounding box center [761, 578] width 97 height 13
click at [651, 580] on b "SOL054849" at bounding box center [649, 577] width 54 height 11
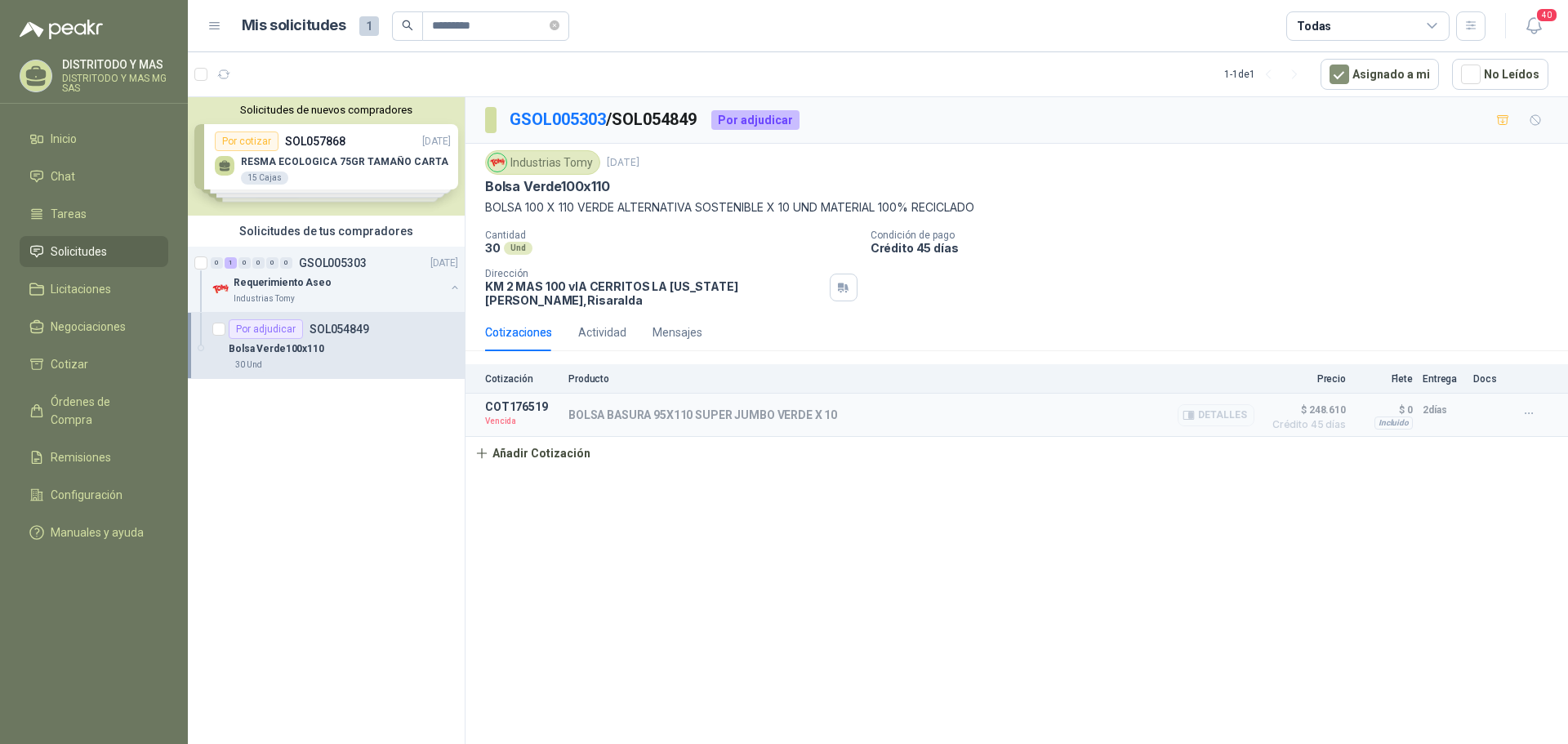
click at [626, 408] on p "BOLSA BASURA 95X110 SUPER JUMBO VERDE X 10" at bounding box center [703, 414] width 269 height 13
click at [530, 414] on p "Vencida" at bounding box center [522, 421] width 74 height 16
click at [543, 449] on button "Añadir Cotización" at bounding box center [532, 453] width 134 height 33
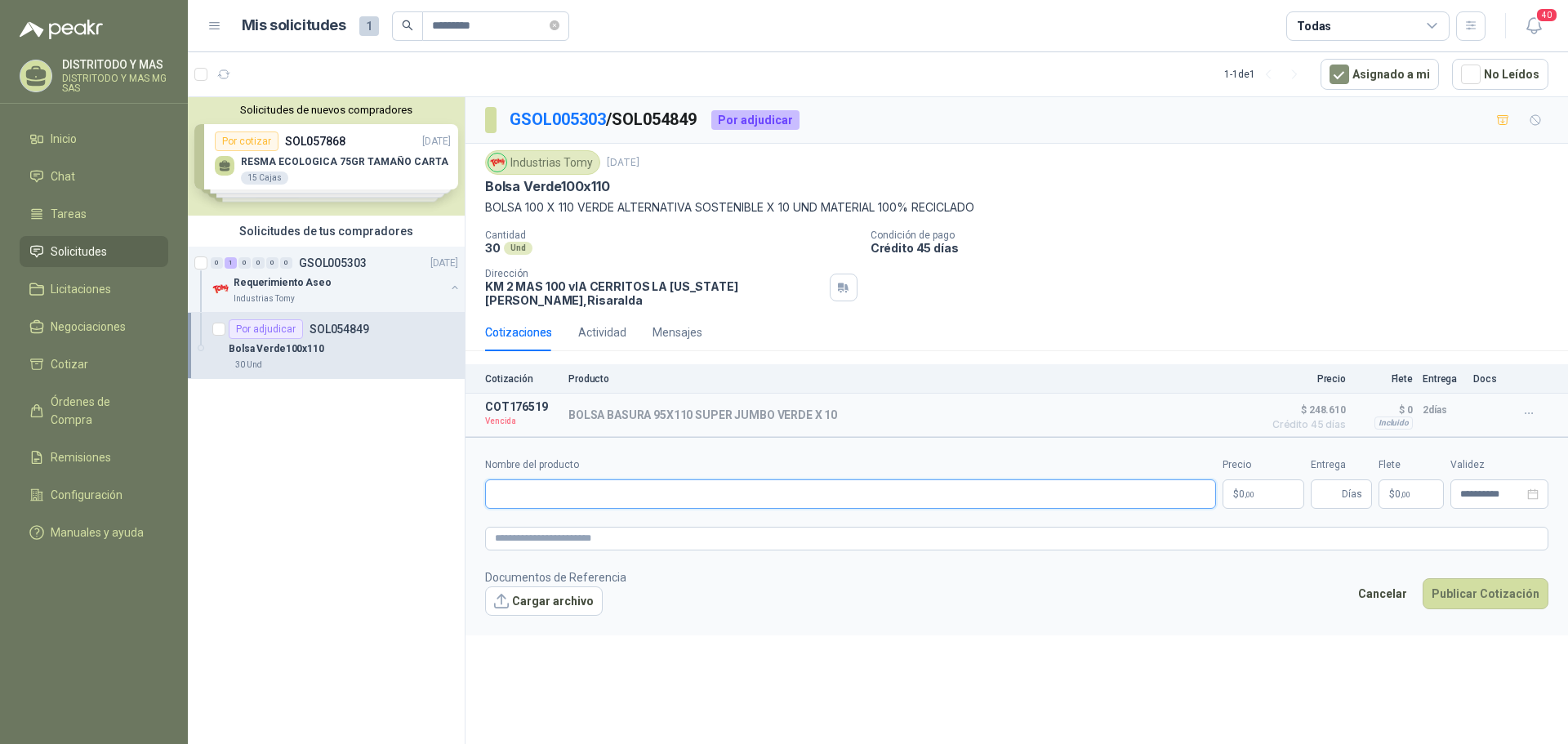
click at [595, 489] on input "Nombre del producto" at bounding box center [851, 494] width 731 height 29
type input "**********"
click at [1261, 493] on p "$ 0 ,00" at bounding box center [1263, 494] width 81 height 29
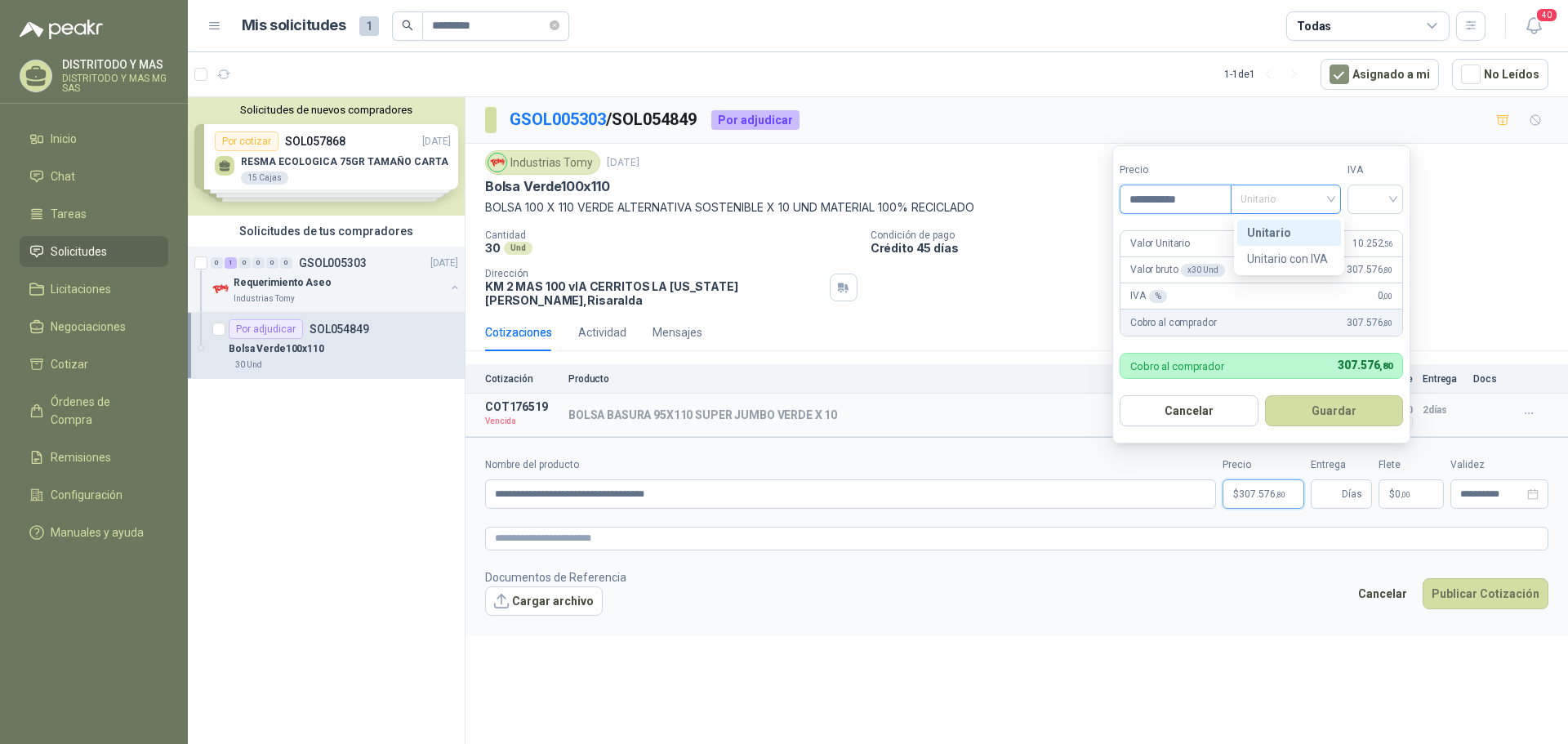
click at [1332, 187] on span "Unitario" at bounding box center [1286, 199] width 91 height 24
type input "**********"
click at [1312, 260] on div "Unitario con IVA" at bounding box center [1288, 259] width 84 height 18
drag, startPoint x: 1391, startPoint y: 196, endPoint x: 1378, endPoint y: 231, distance: 37.3
click at [1391, 196] on input "search" at bounding box center [1376, 197] width 36 height 24
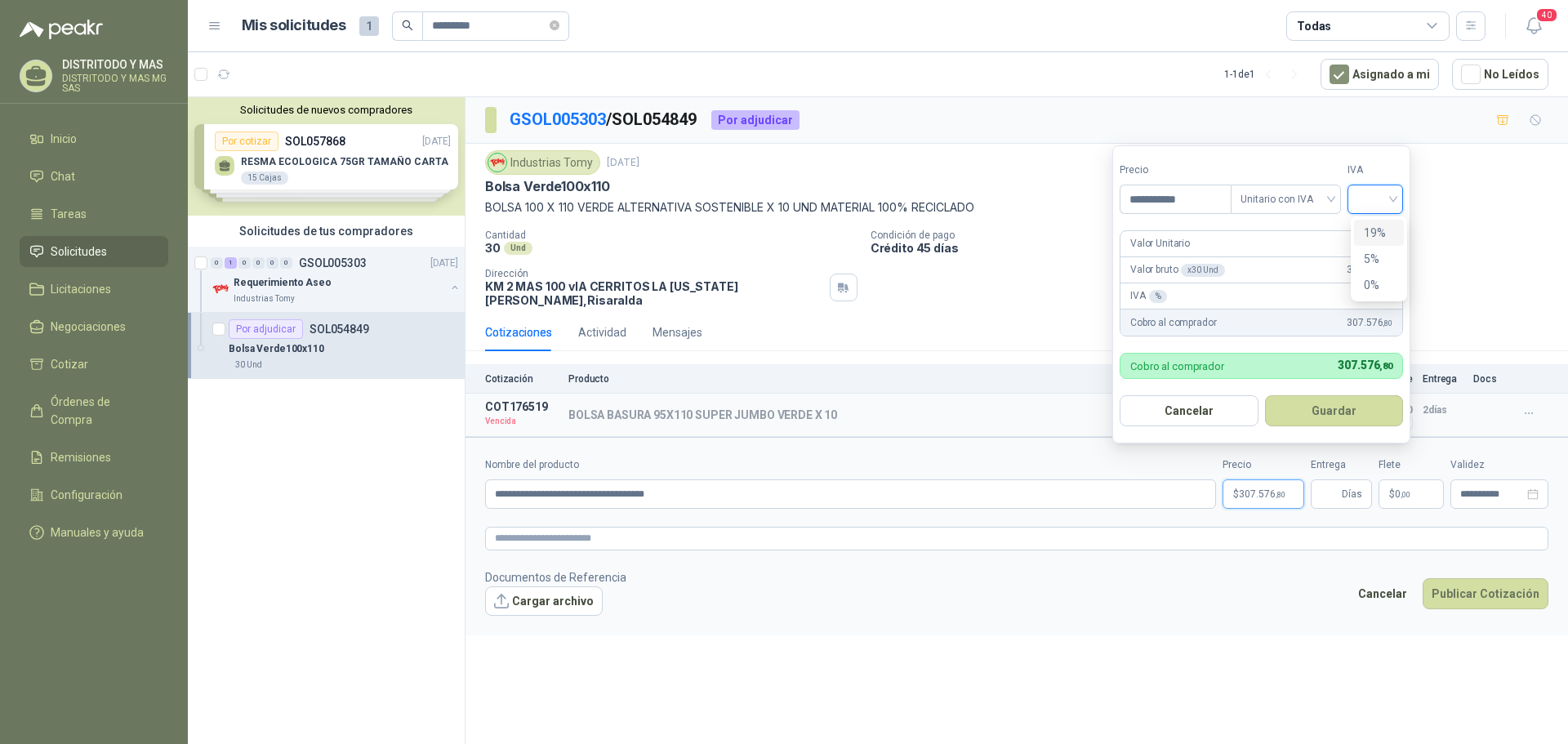
click at [1379, 233] on div "19%" at bounding box center [1378, 233] width 30 height 18
click at [1333, 413] on button "Guardar" at bounding box center [1337, 411] width 140 height 31
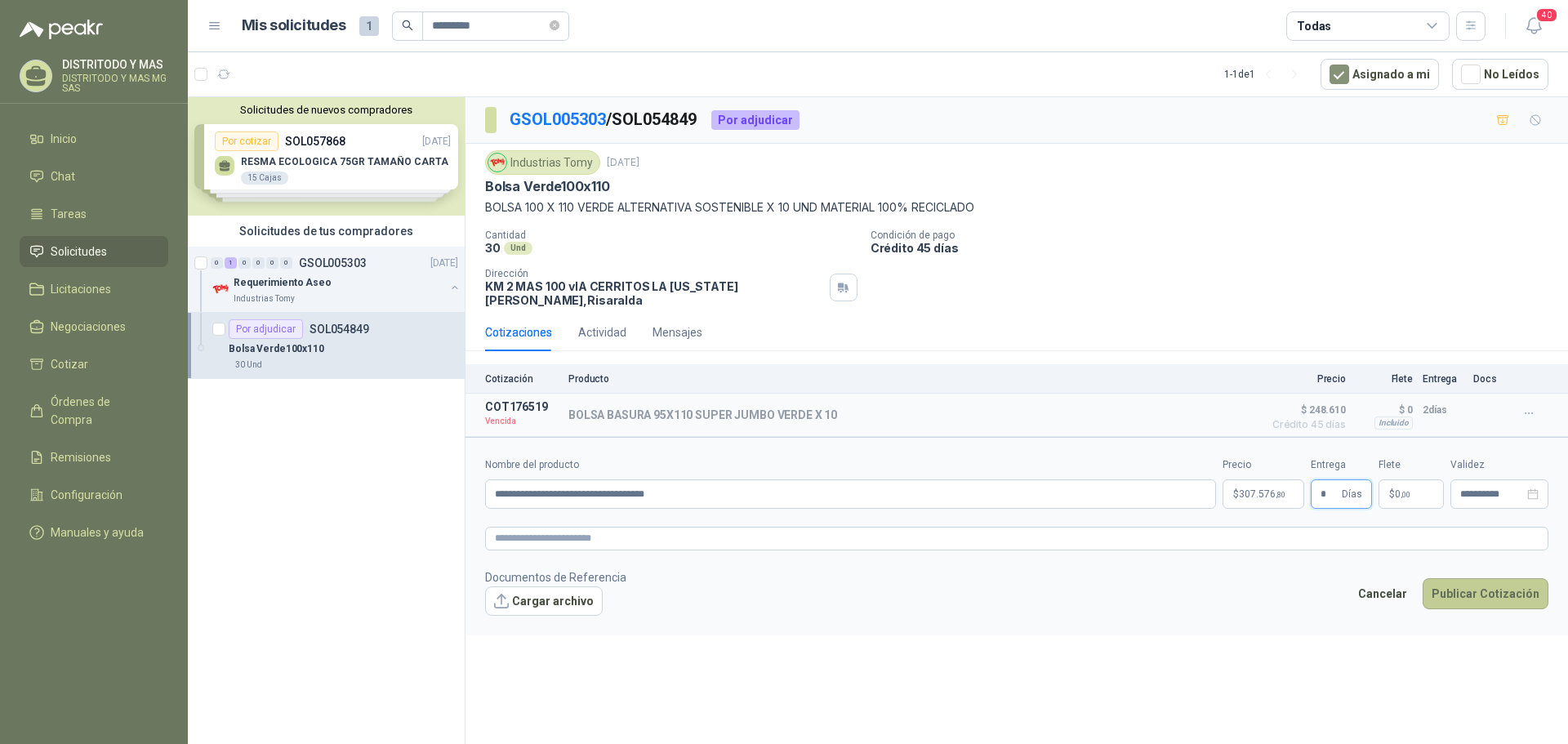
type input "*"
click at [1456, 583] on button "Publicar Cotización" at bounding box center [1485, 593] width 125 height 31
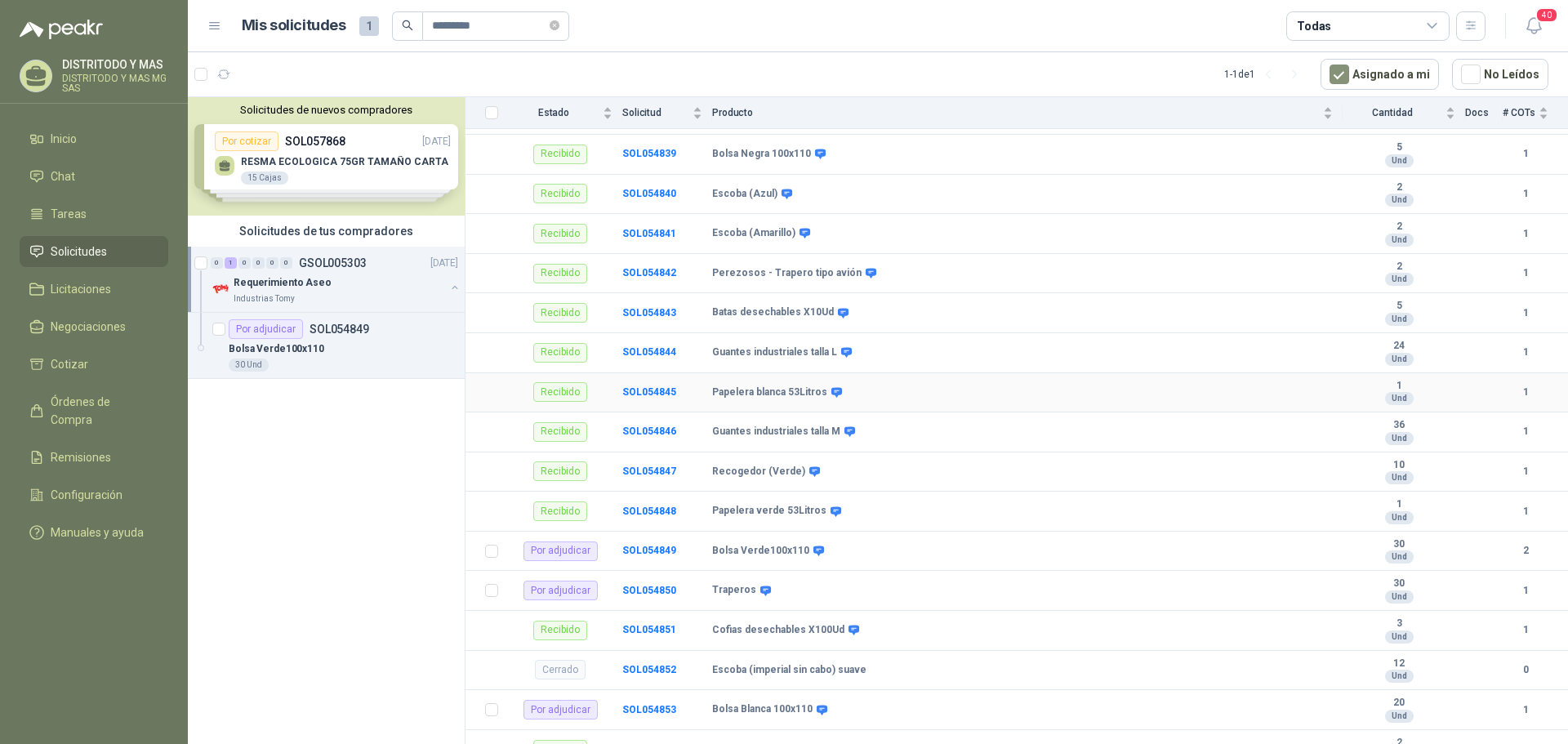
scroll to position [1470, 0]
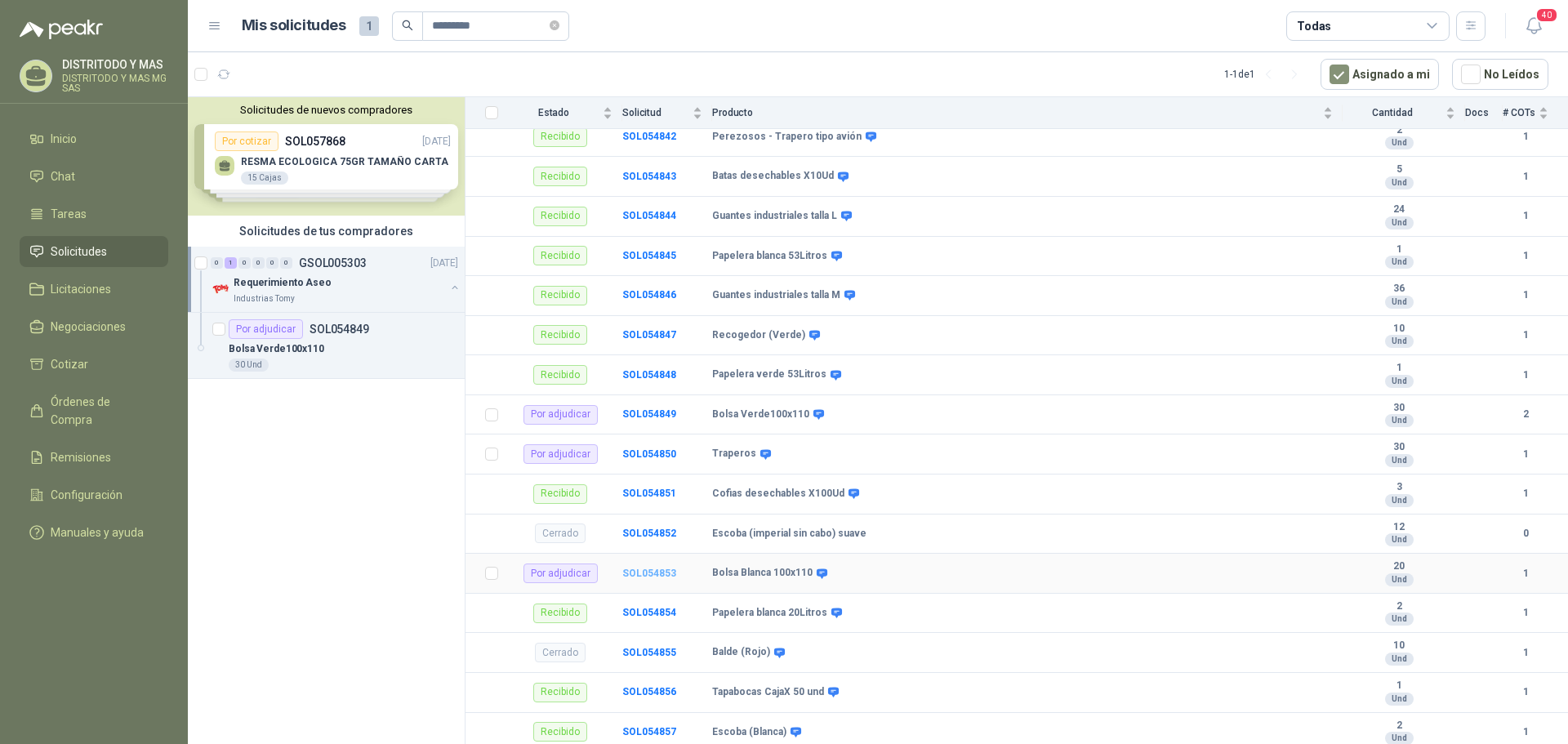
click at [644, 577] on b "SOL054853" at bounding box center [649, 573] width 54 height 11
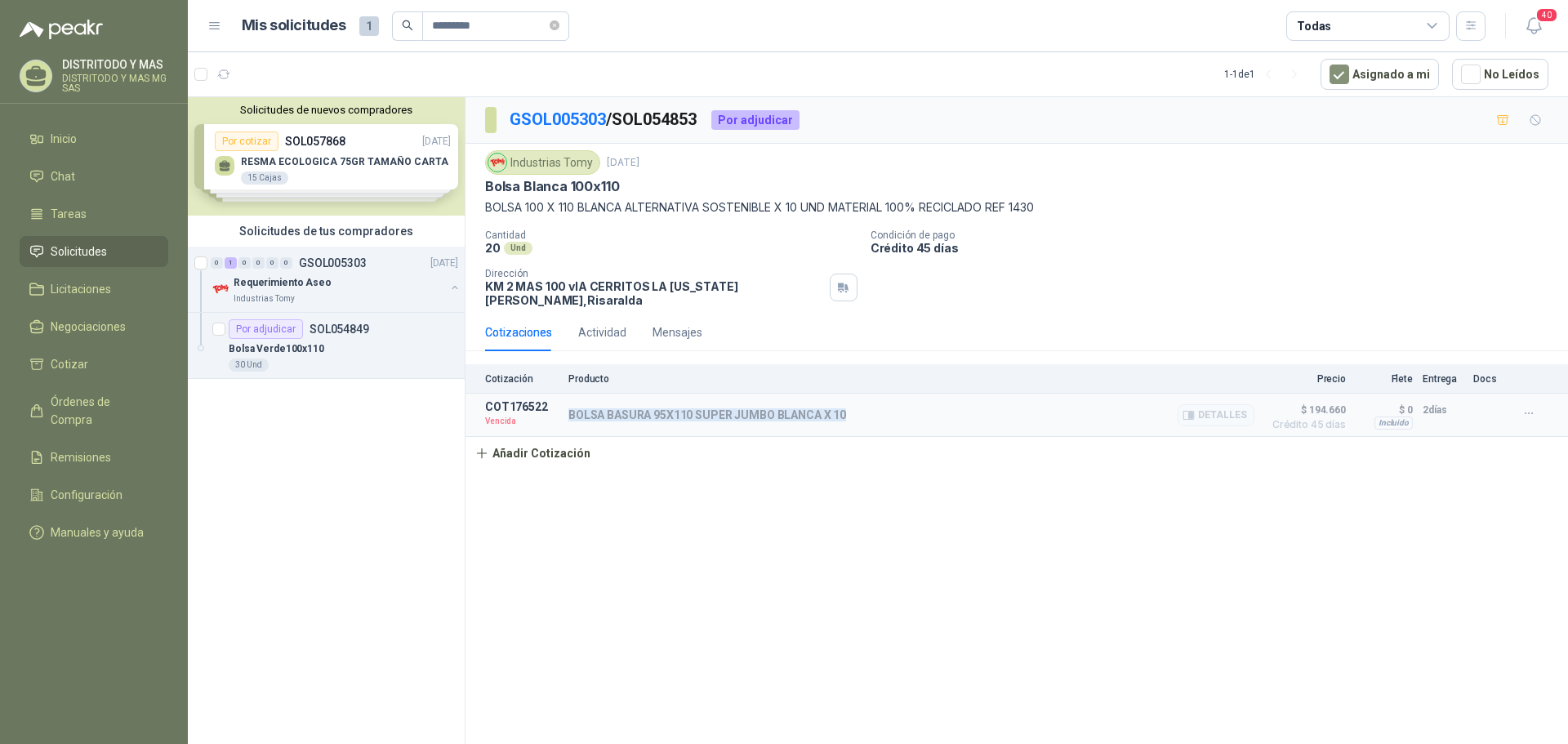
drag, startPoint x: 847, startPoint y: 401, endPoint x: 569, endPoint y: 407, distance: 278.1
click at [569, 407] on div "BOLSA BASURA 95X110 SUPER JUMBO BLANCA X 10 Detalles" at bounding box center [911, 415] width 686 height 29
copy p "BOLSA BASURA 95X110 SUPER JUMBO BLANCA X 10"
click at [554, 446] on button "Añadir Cotización" at bounding box center [532, 453] width 134 height 33
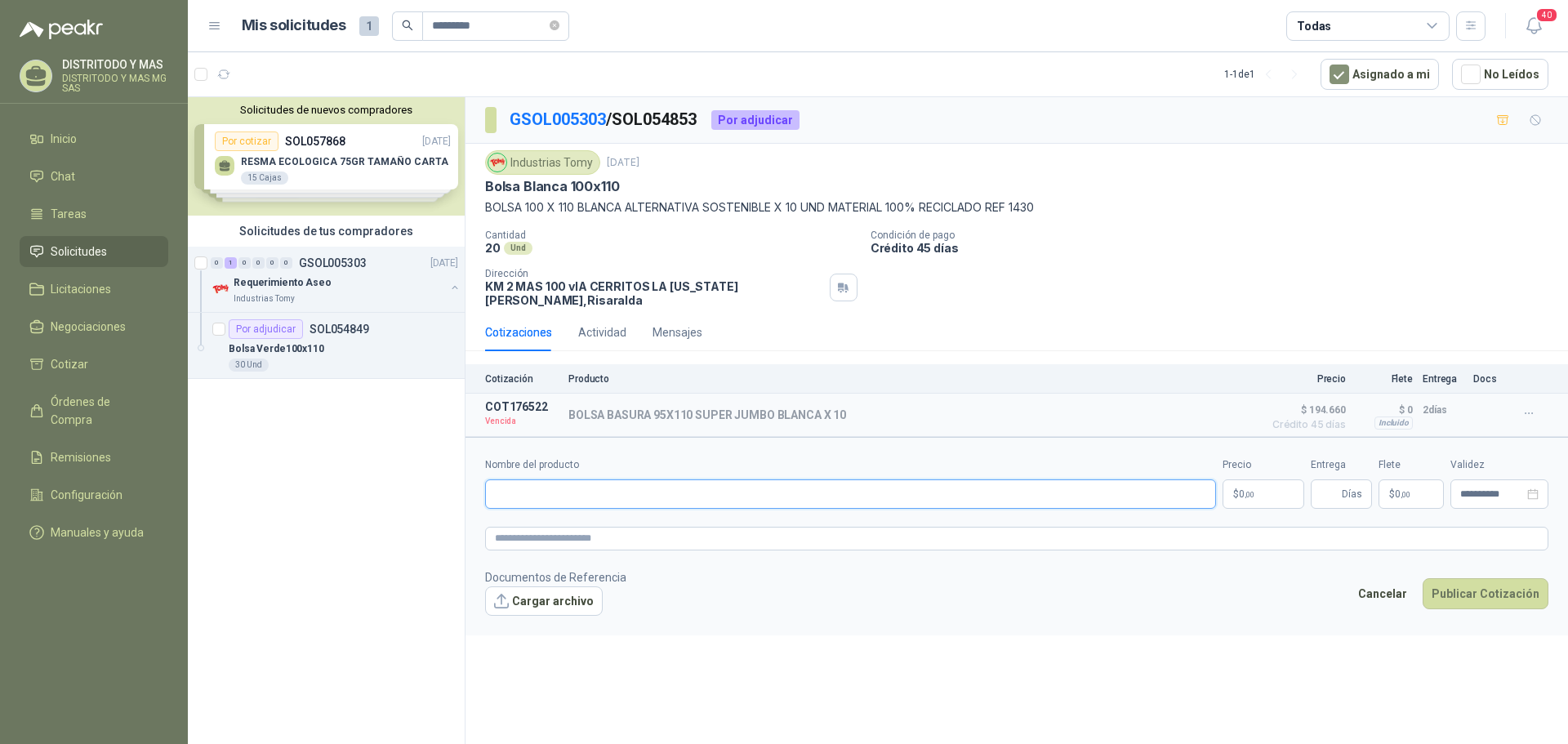
click at [586, 483] on input "Nombre del producto" at bounding box center [851, 494] width 731 height 29
paste input "**********"
type input "**********"
drag, startPoint x: 1278, startPoint y: 479, endPoint x: 1269, endPoint y: 490, distance: 14.2
click at [1276, 483] on p "$ 0 ,00" at bounding box center [1263, 494] width 81 height 29
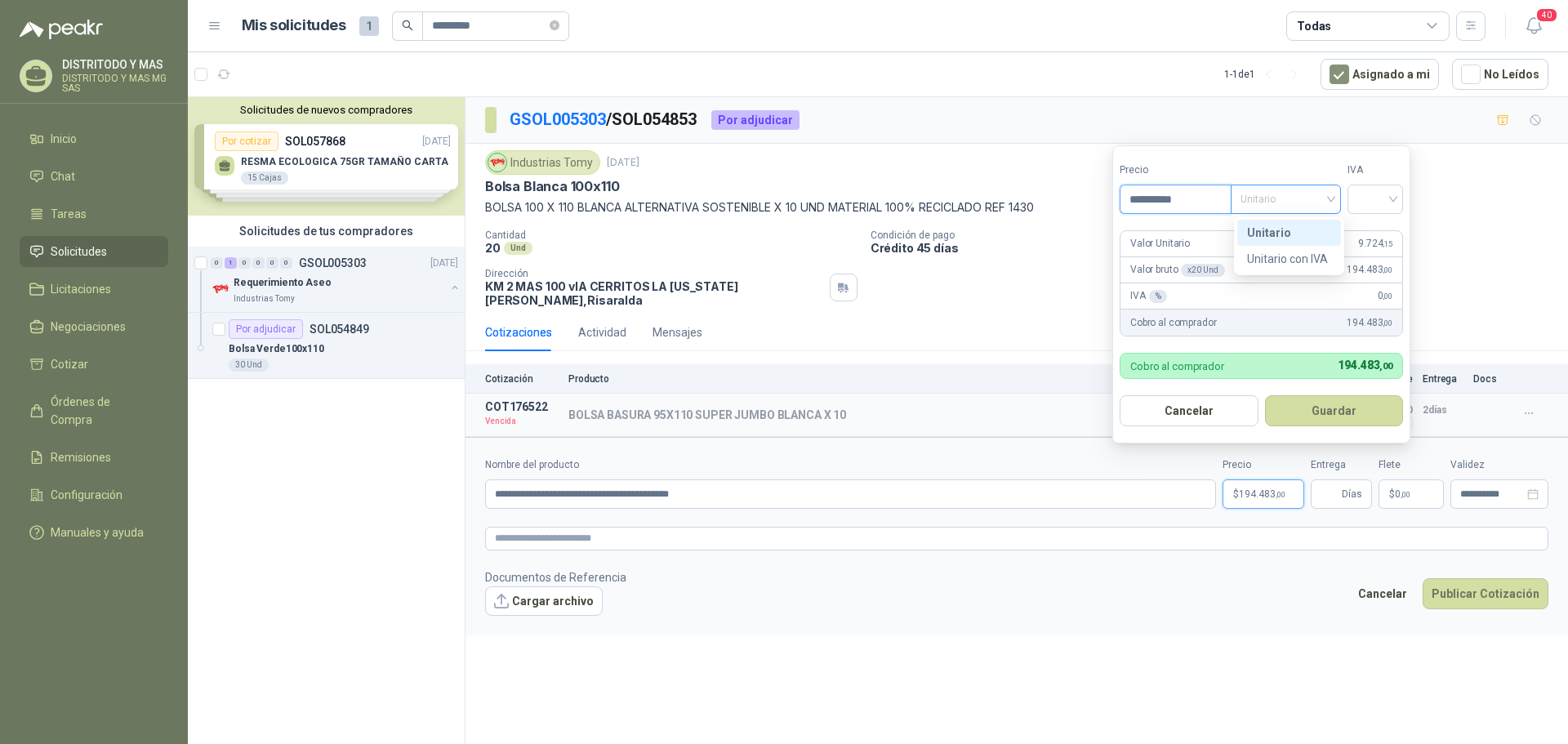
click at [1301, 199] on span "Unitario" at bounding box center [1286, 199] width 91 height 24
type input "**********"
click at [1292, 253] on div "Unitario con IVA" at bounding box center [1288, 259] width 84 height 18
click at [1377, 203] on input "search" at bounding box center [1376, 197] width 36 height 24
click at [1378, 231] on div "19%" at bounding box center [1378, 233] width 30 height 18
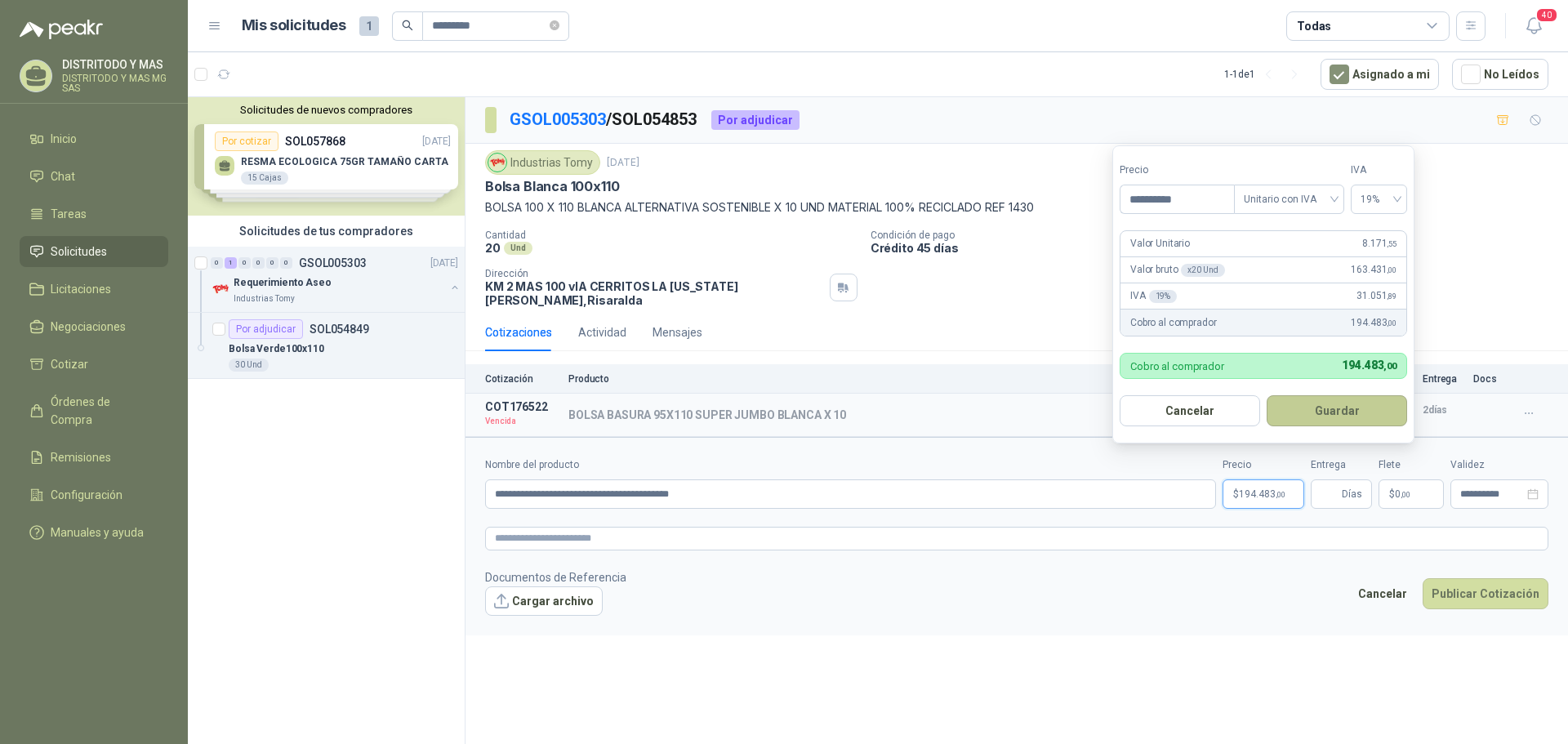
click at [1335, 409] on button "Guardar" at bounding box center [1337, 411] width 140 height 31
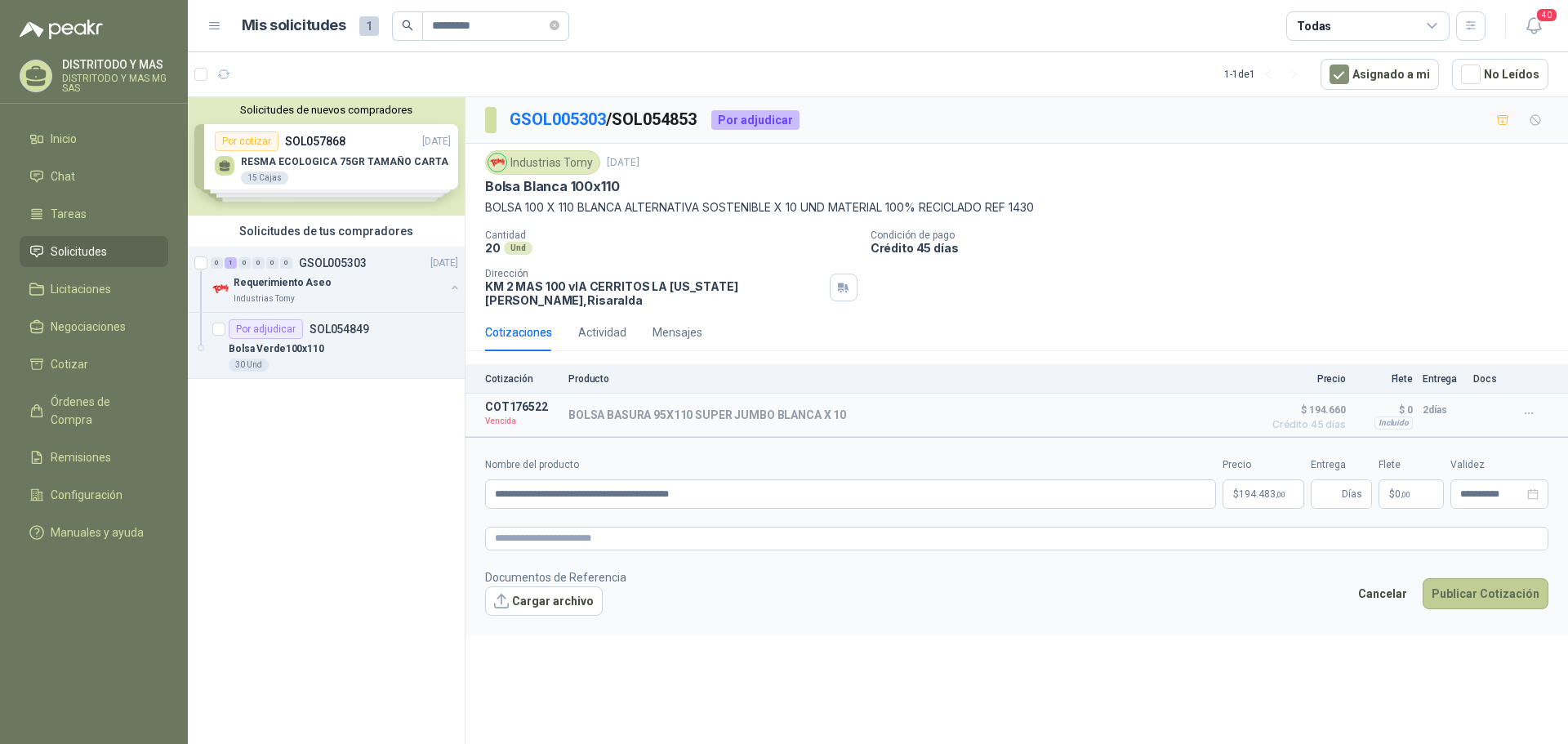
click at [1474, 587] on button "Publicar Cotización" at bounding box center [1485, 593] width 125 height 31
type input "*"
click at [1466, 587] on button "Publicar Cotización" at bounding box center [1485, 593] width 125 height 31
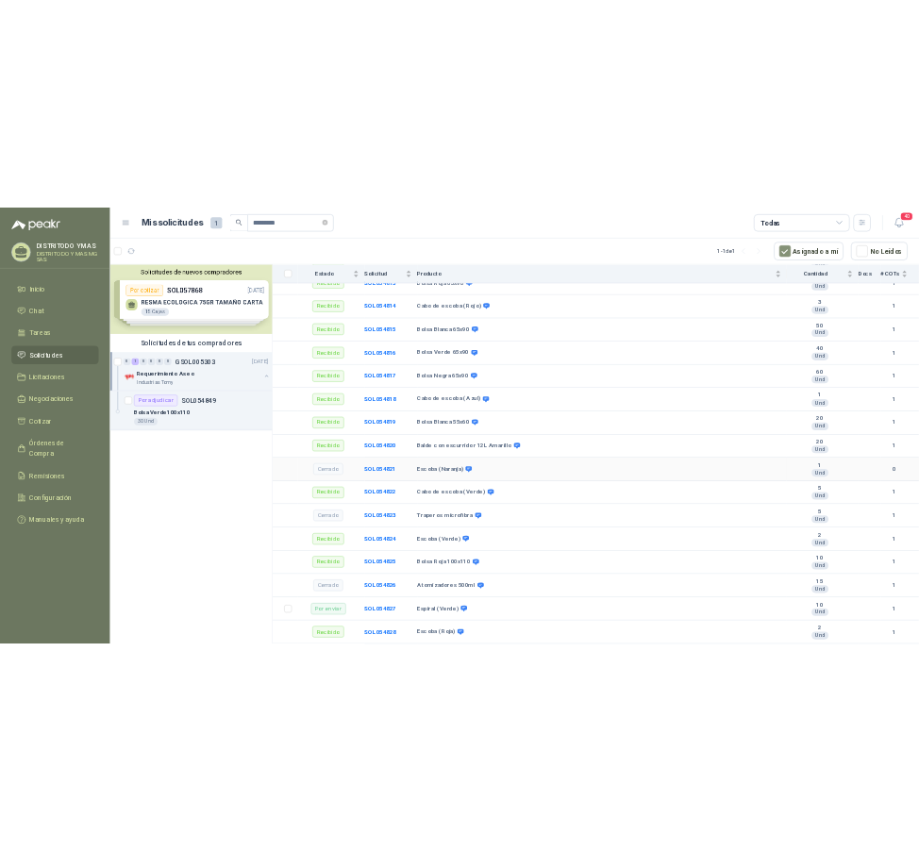
scroll to position [661, 0]
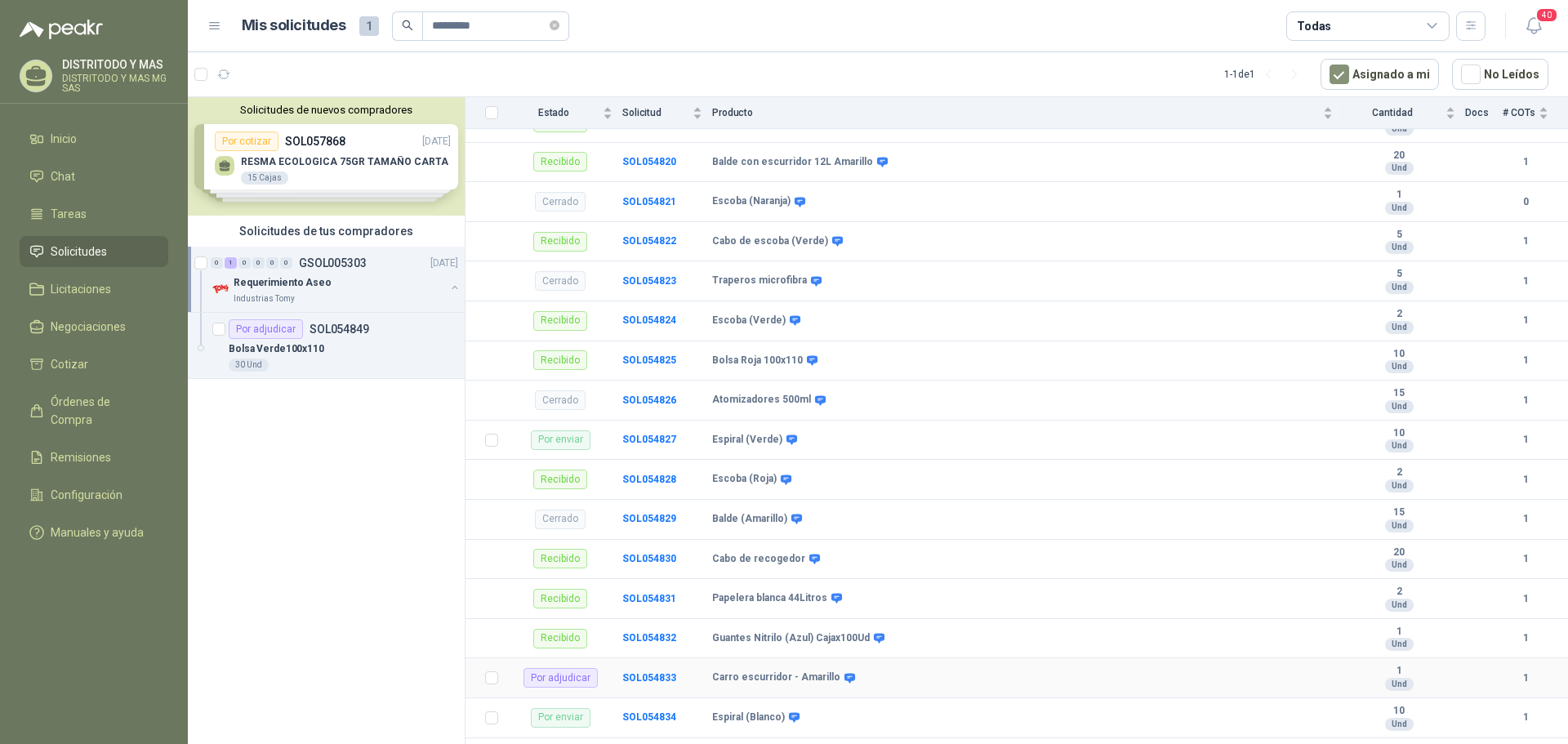
click at [553, 677] on div "Por adjudicar" at bounding box center [561, 677] width 74 height 20
click at [651, 679] on b "SOL054833" at bounding box center [649, 677] width 54 height 11
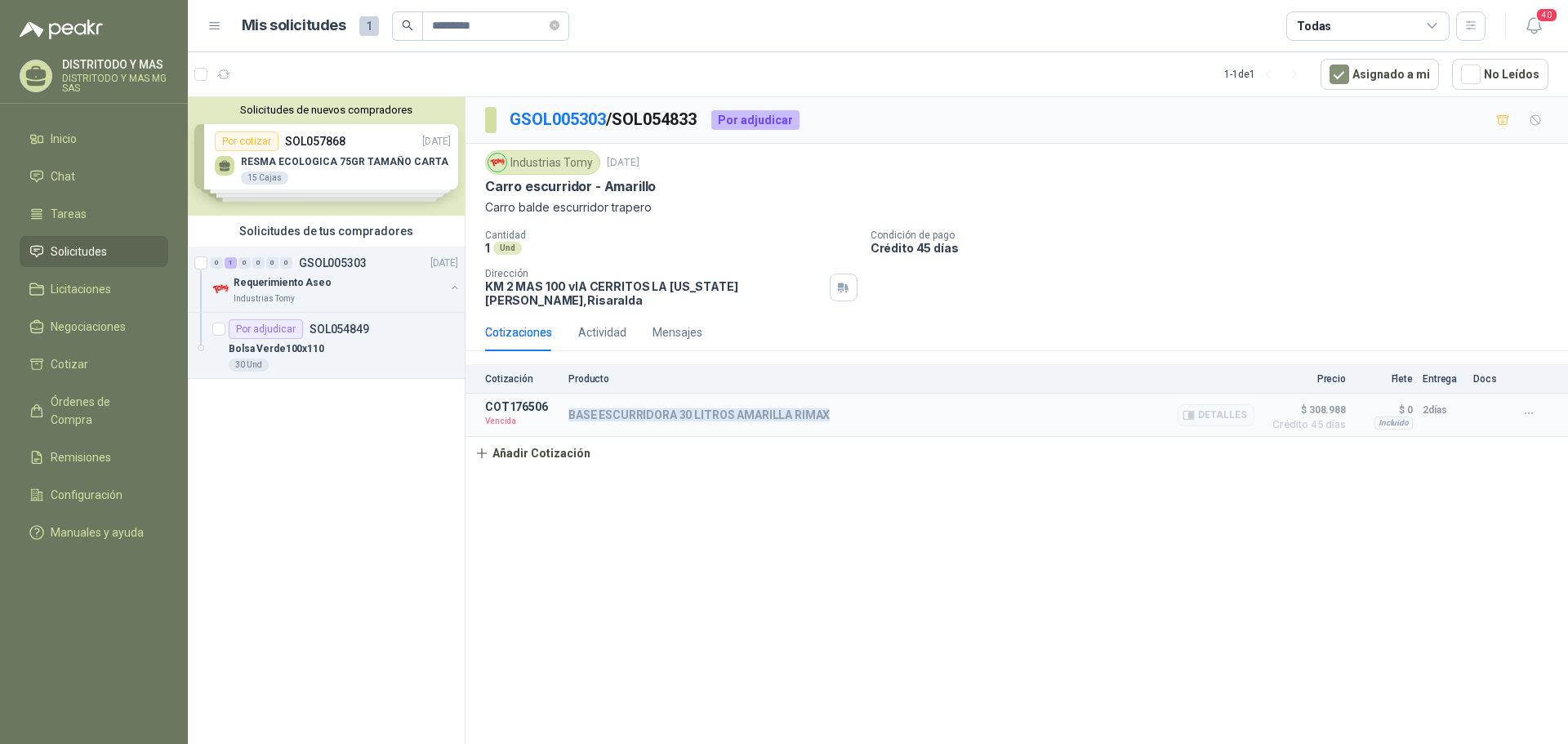
drag, startPoint x: 834, startPoint y: 402, endPoint x: 566, endPoint y: 393, distance: 268.2
click at [566, 394] on article "COT176506 Vencida BASE ESCURRIDORA 30 LITROS AMARILLA RIMAX Detalles $ 308.988 …" at bounding box center [1017, 415] width 1102 height 43
copy p "BASE ESCURRIDORA 30 LITROS AMARILLA RIMAX"
click at [551, 445] on button "Añadir Cotización" at bounding box center [532, 453] width 134 height 33
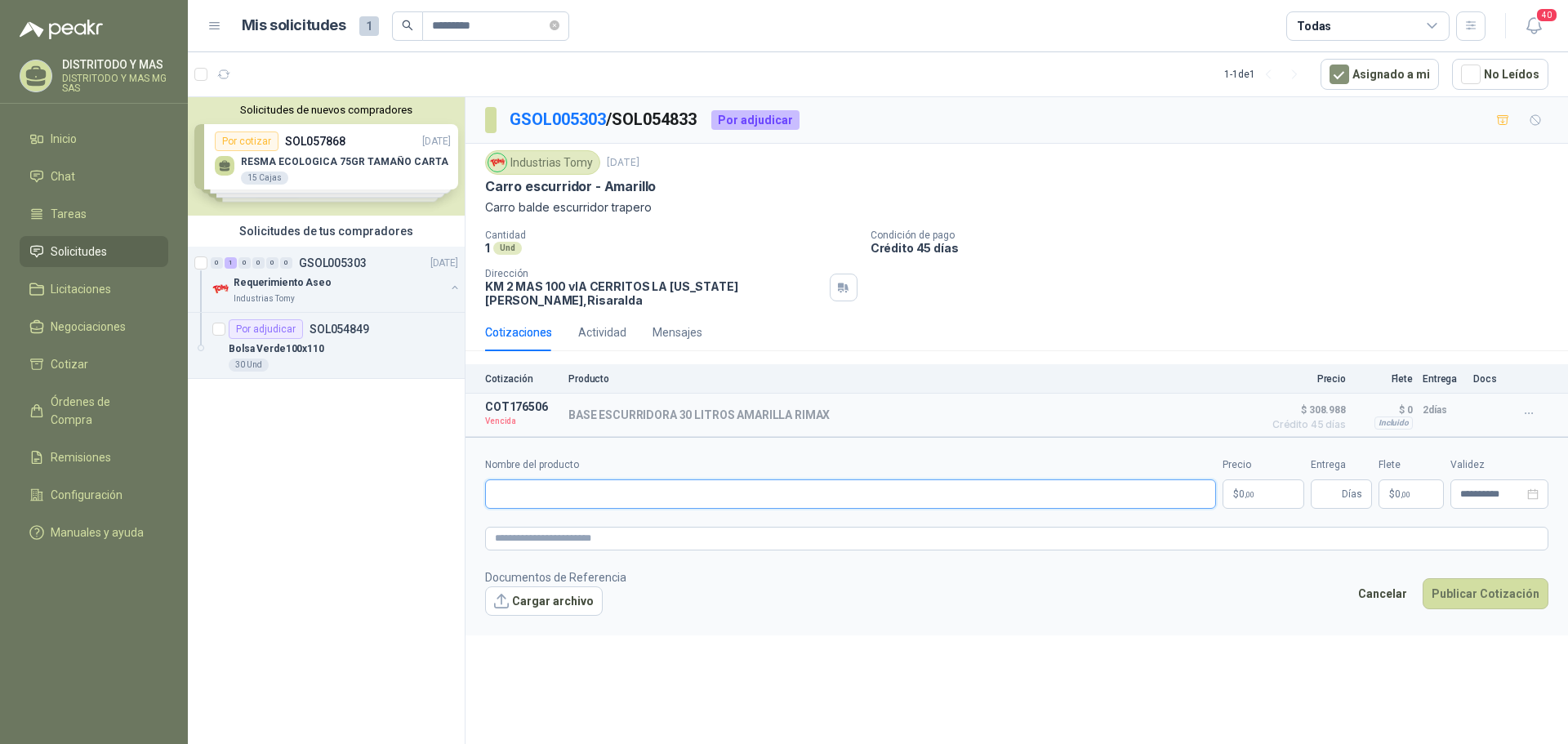
click at [561, 484] on input "Nombre del producto" at bounding box center [851, 494] width 731 height 29
paste input "**********"
type input "**********"
click at [1257, 488] on p "$ 0 ,00" at bounding box center [1263, 494] width 81 height 29
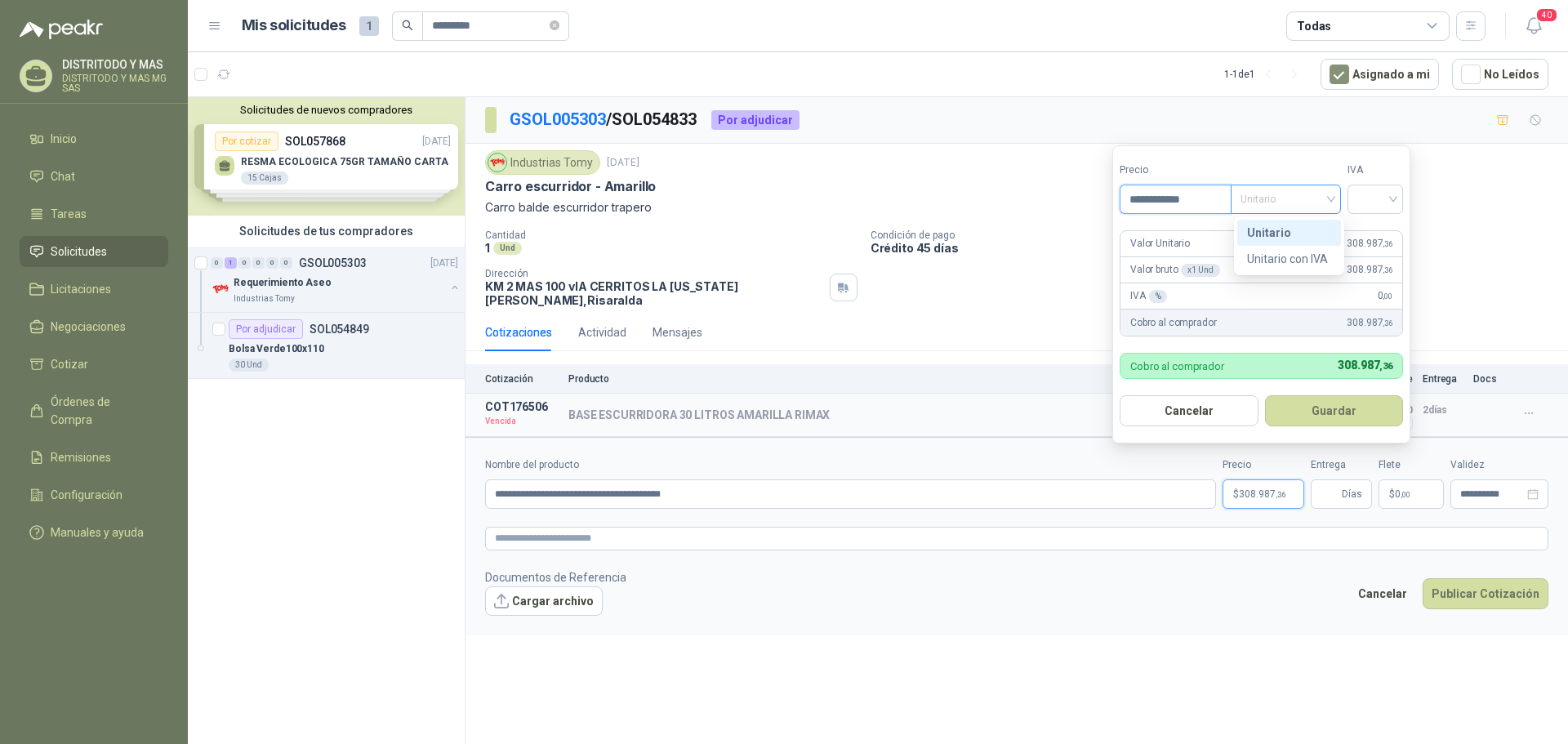
click at [1278, 195] on span "Unitario" at bounding box center [1286, 199] width 91 height 24
type input "**********"
click at [1288, 253] on div "Unitario con IVA" at bounding box center [1288, 259] width 84 height 18
drag, startPoint x: 1388, startPoint y: 189, endPoint x: 1384, endPoint y: 215, distance: 26.3
click at [1388, 189] on input "search" at bounding box center [1376, 197] width 36 height 24
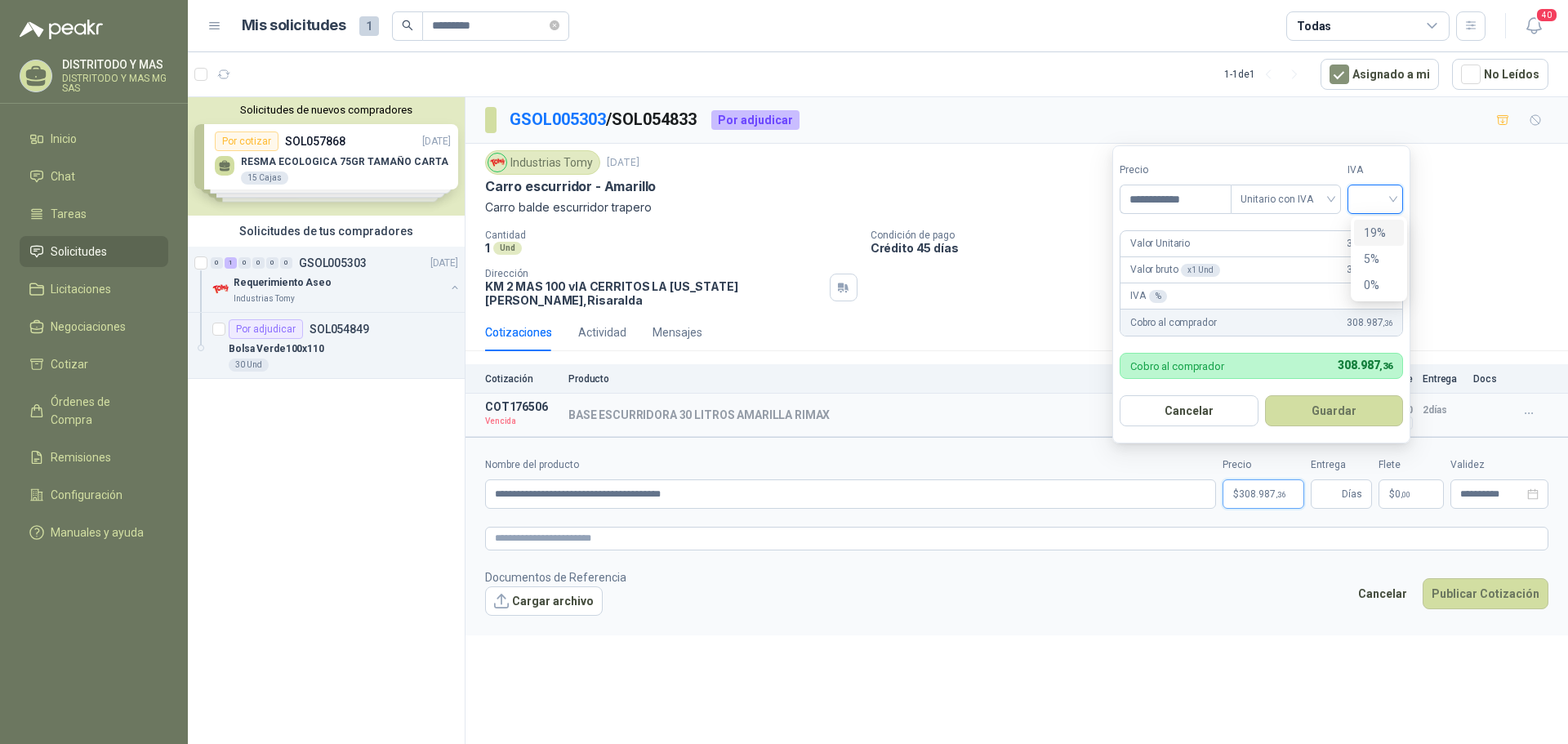
click at [1384, 229] on div "19%" at bounding box center [1378, 233] width 30 height 18
click at [1327, 413] on button "Guardar" at bounding box center [1337, 411] width 140 height 31
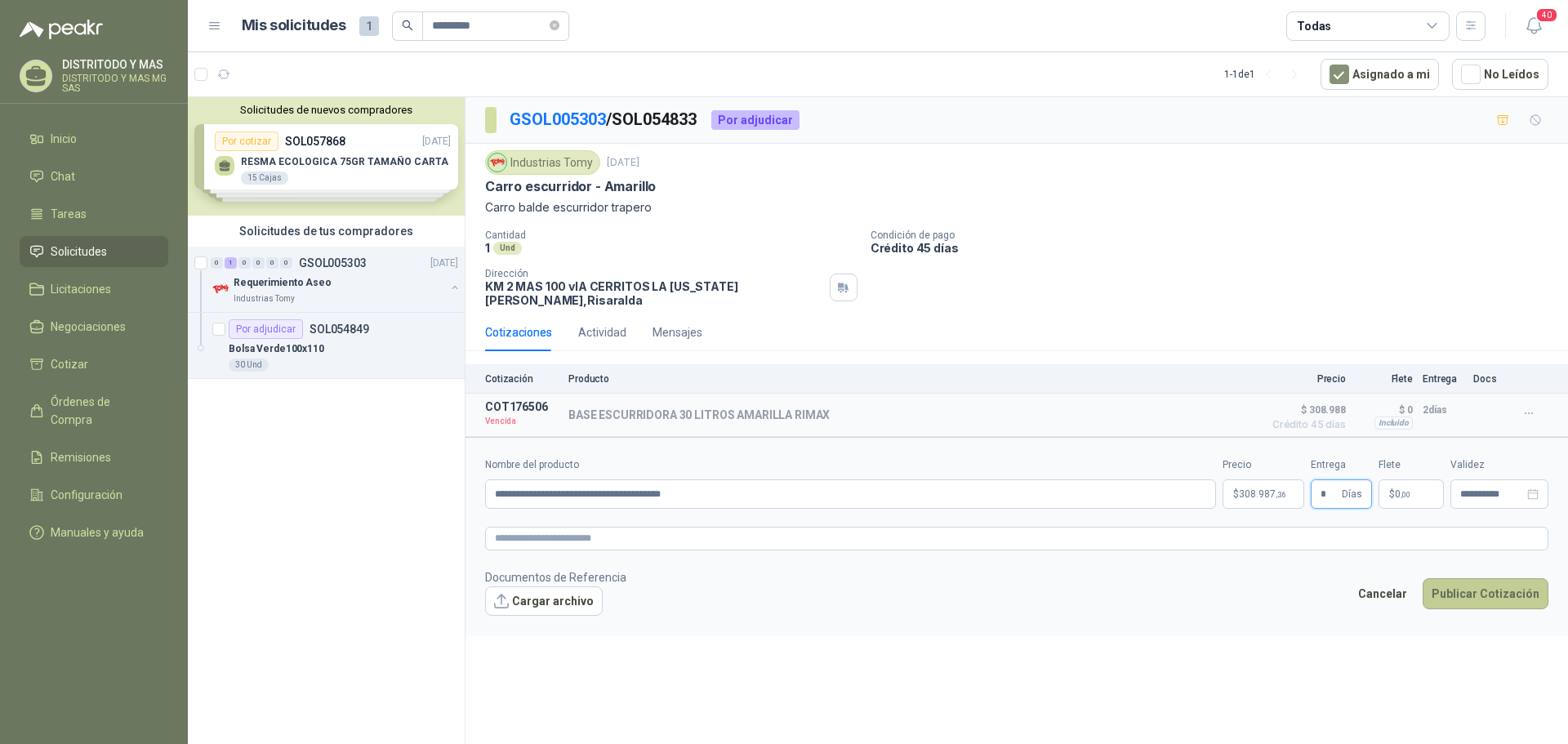
type input "*"
click at [1456, 588] on button "Publicar Cotización" at bounding box center [1485, 593] width 125 height 31
